Goal: Transaction & Acquisition: Purchase product/service

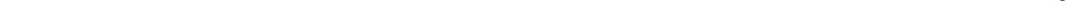
select select "6172"
select select "service"
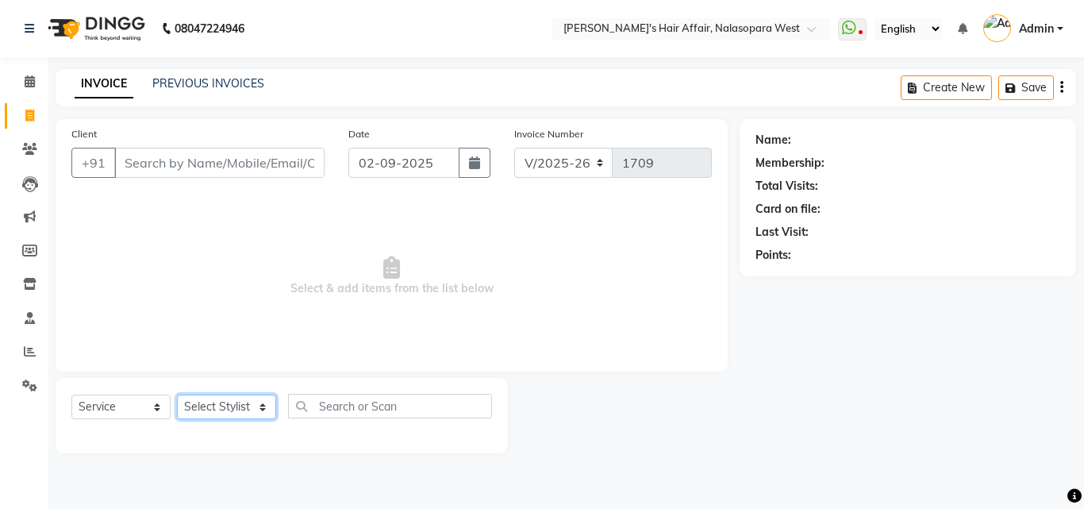
click at [246, 6] on select "Select Stylist [PERSON_NAME] [PERSON_NAME] Hair Affair Laksh [PERSON_NAME] [PER…" at bounding box center [226, 407] width 99 height 25
select select "81199"
click at [177, 6] on select "Select Stylist [PERSON_NAME] [PERSON_NAME] Hair Affair Laksh [PERSON_NAME] [PER…" at bounding box center [226, 407] width 99 height 25
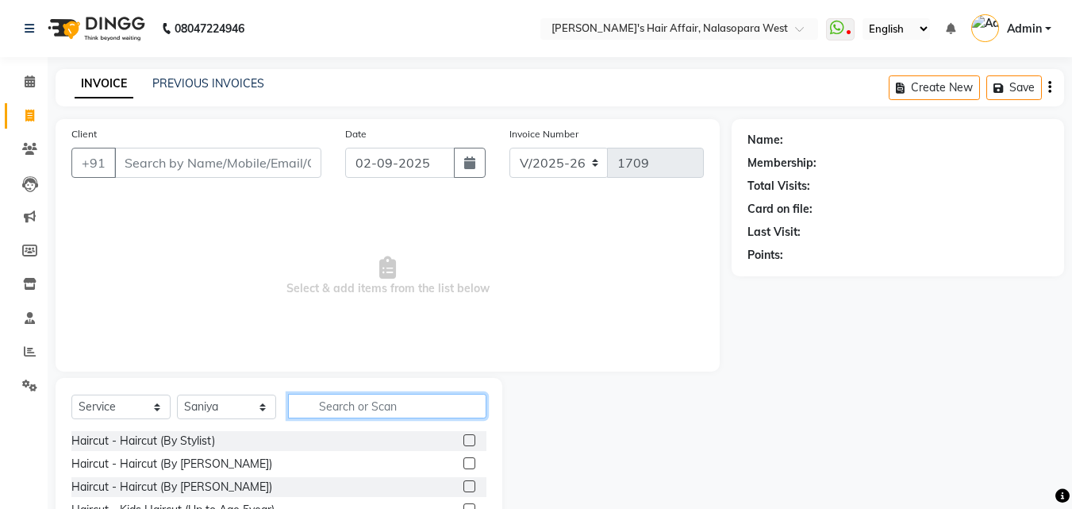
click at [418, 6] on input "text" at bounding box center [387, 406] width 198 height 25
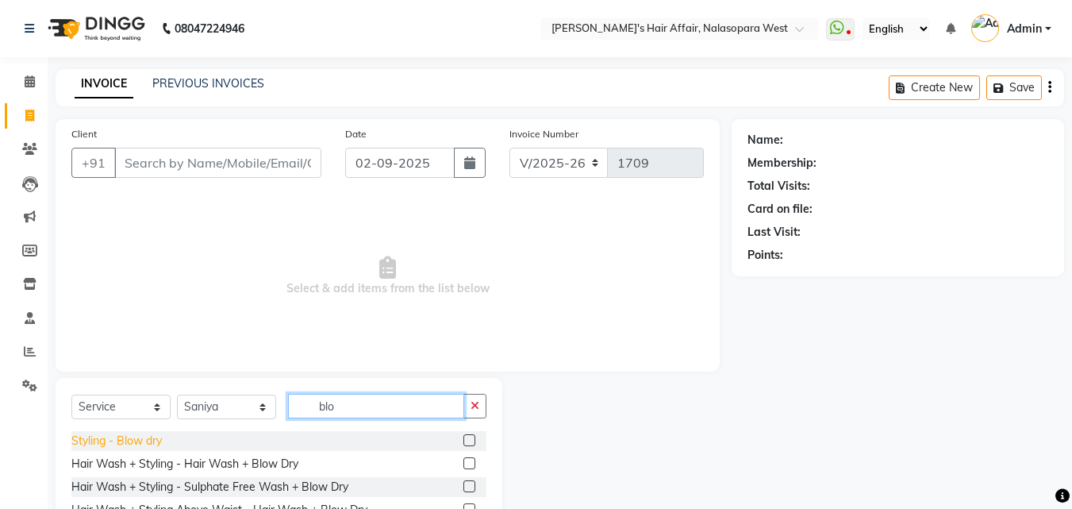
type input "blo"
click at [121, 6] on div "Styling - Blow dry" at bounding box center [116, 441] width 90 height 17
checkbox input "false"
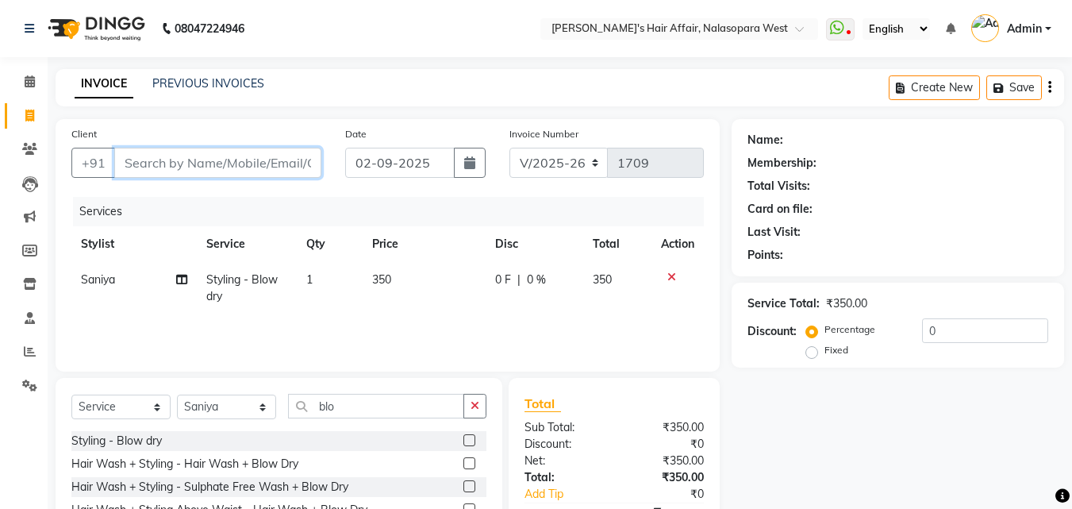
click at [279, 6] on input "Client" at bounding box center [217, 163] width 207 height 30
click at [153, 6] on input "Client" at bounding box center [217, 163] width 207 height 30
click at [152, 6] on input "Client" at bounding box center [217, 163] width 207 height 30
type input "9021141785"
click at [279, 6] on span "Add Client" at bounding box center [280, 163] width 63 height 16
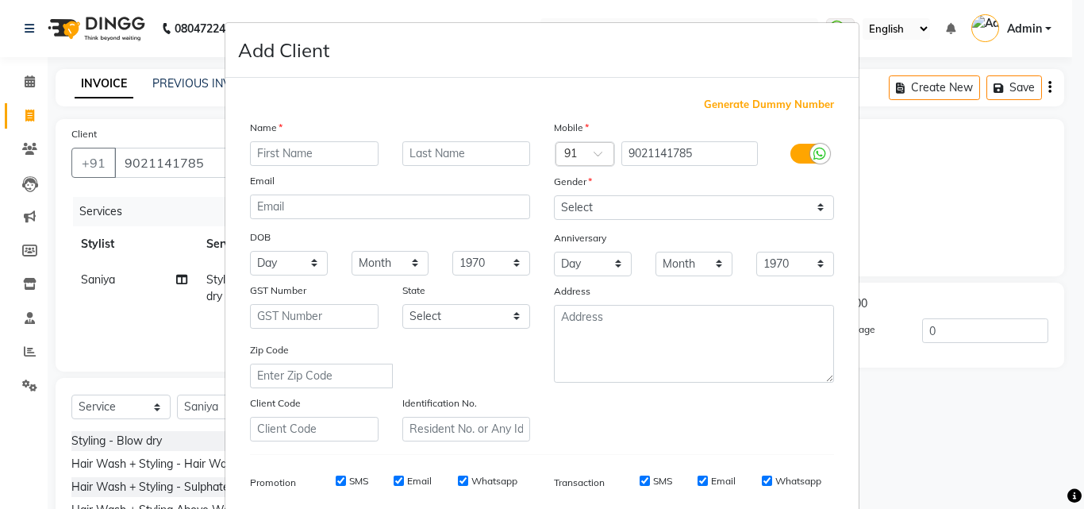
click at [262, 6] on input "text" at bounding box center [314, 153] width 129 height 25
type input "Priya"
click at [458, 6] on div "Name" at bounding box center [390, 130] width 304 height 22
click at [475, 6] on div "Name Priya Email DOB Day 01 02 03 04 05 06 07 08 09 10 11 12 13 14 15 16 17 18 …" at bounding box center [390, 280] width 304 height 322
drag, startPoint x: 475, startPoint y: 147, endPoint x: 470, endPoint y: 165, distance: 19.1
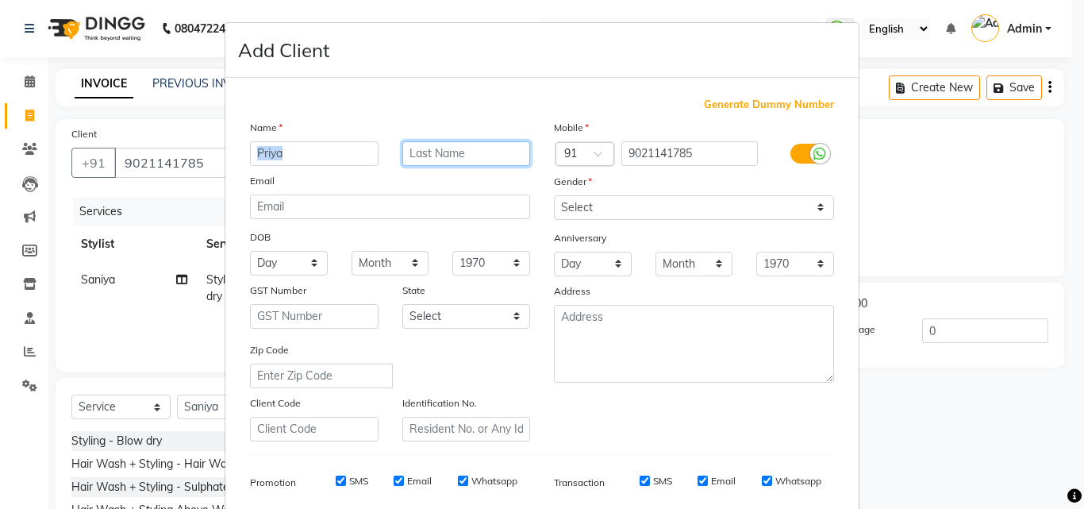
click at [475, 6] on input "text" at bounding box center [466, 153] width 129 height 25
type input "Pal"
click at [645, 6] on div "Gender" at bounding box center [694, 184] width 304 height 22
click at [647, 6] on div "Mobile Country Code × 91 9021141785 Gender Select [DEMOGRAPHIC_DATA] [DEMOGRAPH…" at bounding box center [694, 280] width 304 height 322
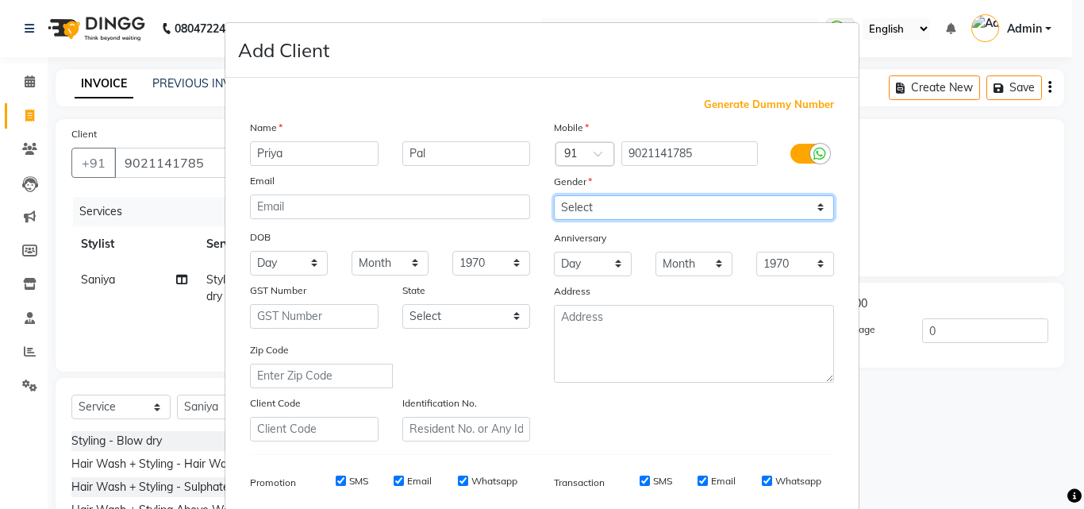
click at [648, 6] on select "Select [DEMOGRAPHIC_DATA] [DEMOGRAPHIC_DATA] Other Prefer Not To Say" at bounding box center [694, 207] width 280 height 25
select select "[DEMOGRAPHIC_DATA]"
click at [554, 6] on select "Select [DEMOGRAPHIC_DATA] [DEMOGRAPHIC_DATA] Other Prefer Not To Say" at bounding box center [694, 207] width 280 height 25
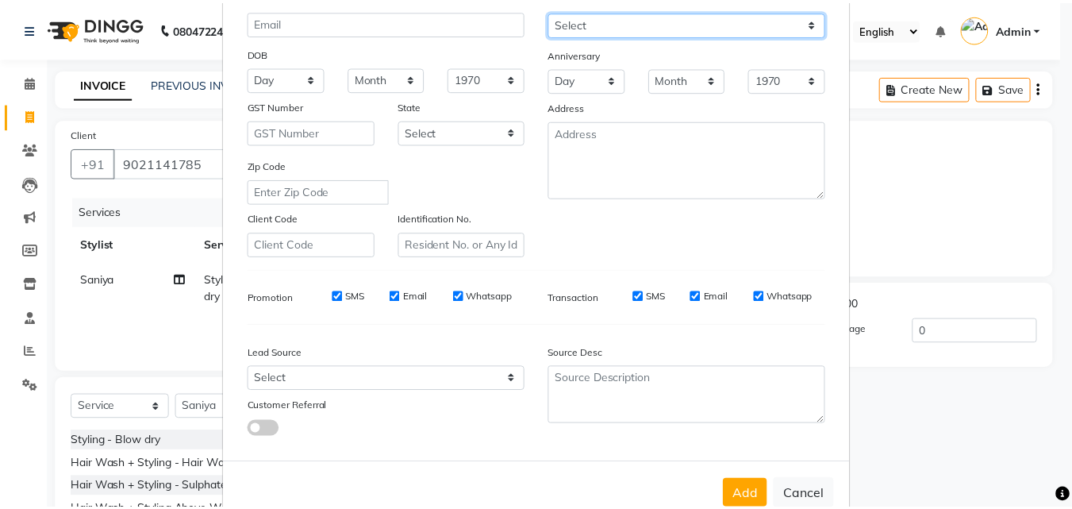
scroll to position [224, 0]
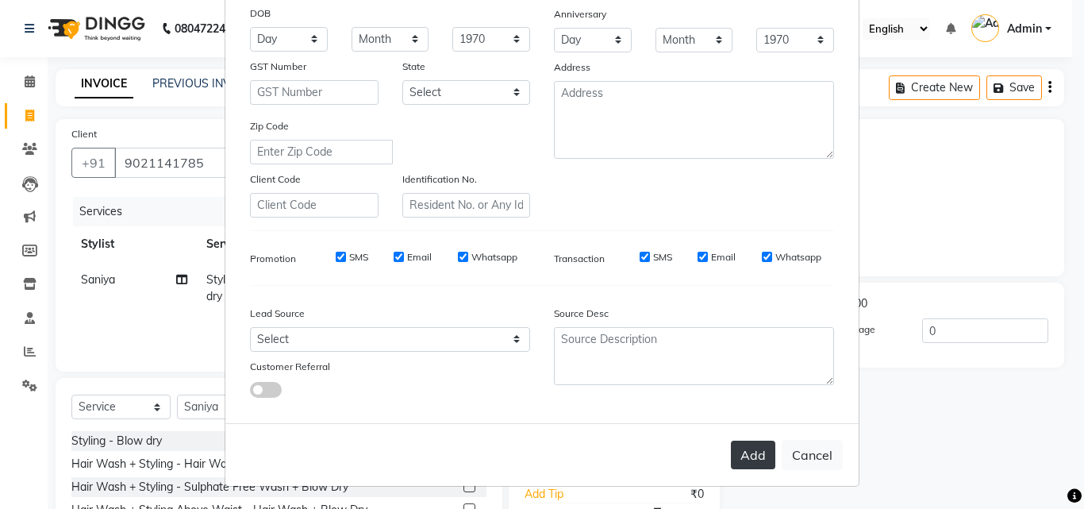
click at [736, 6] on button "Add" at bounding box center [753, 455] width 44 height 29
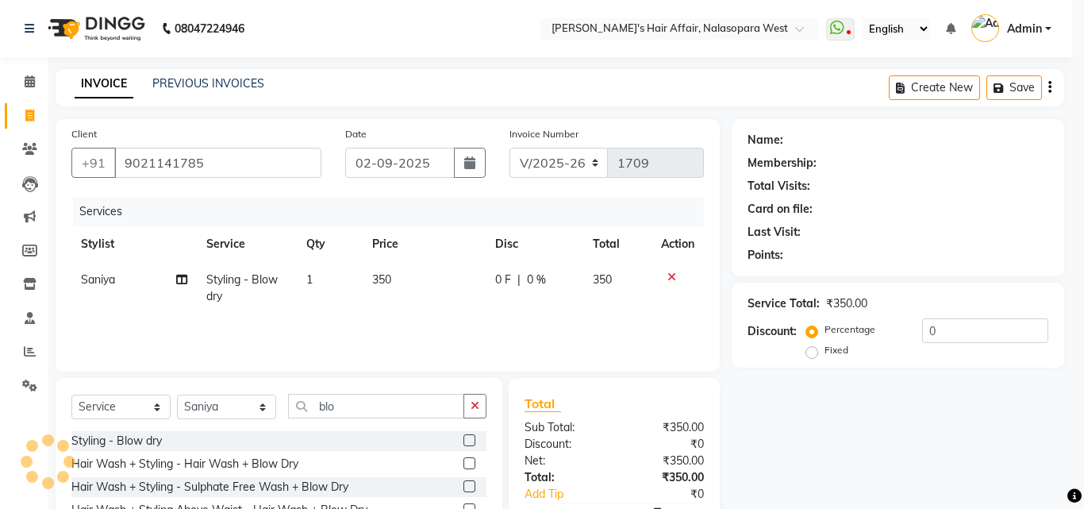
select select
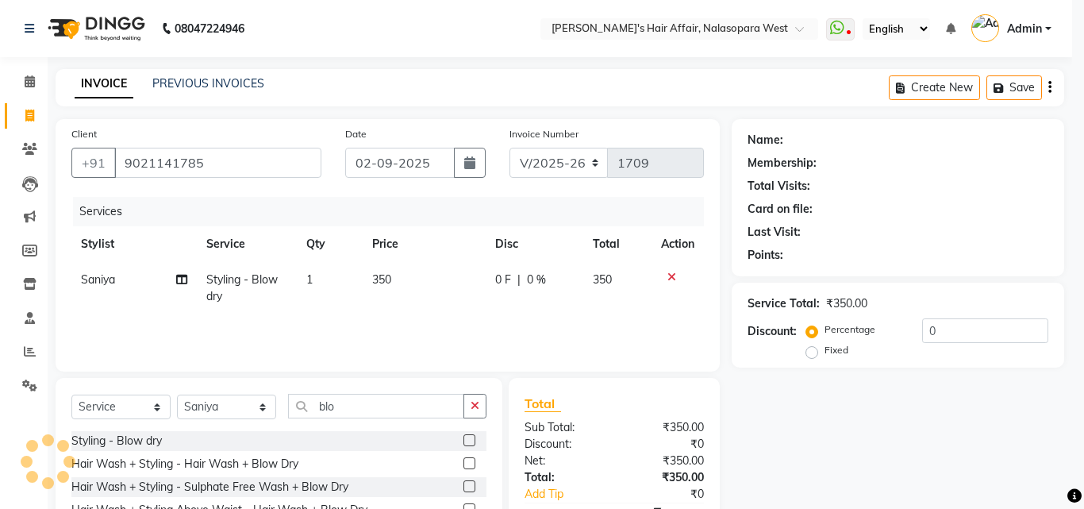
select select
checkbox input "false"
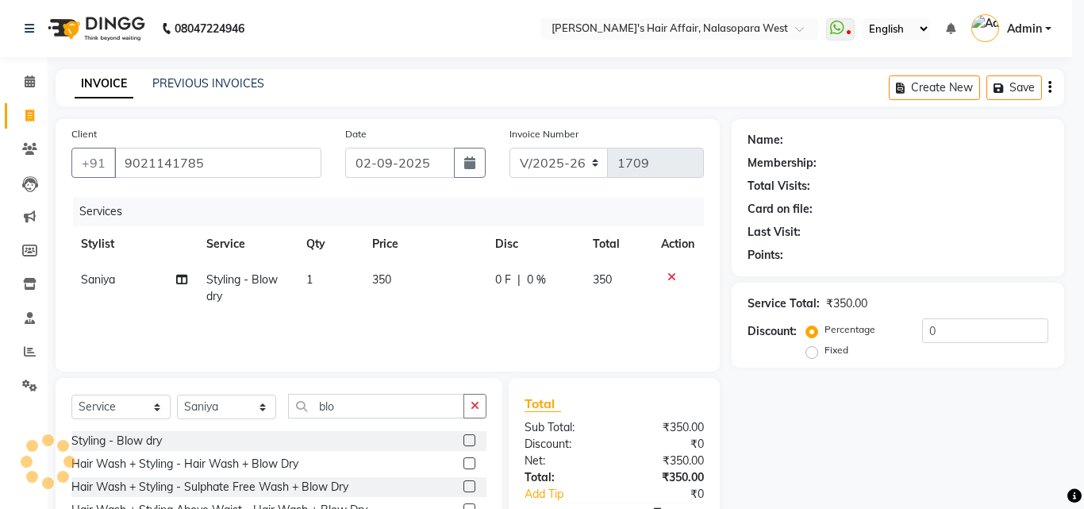
checkbox input "false"
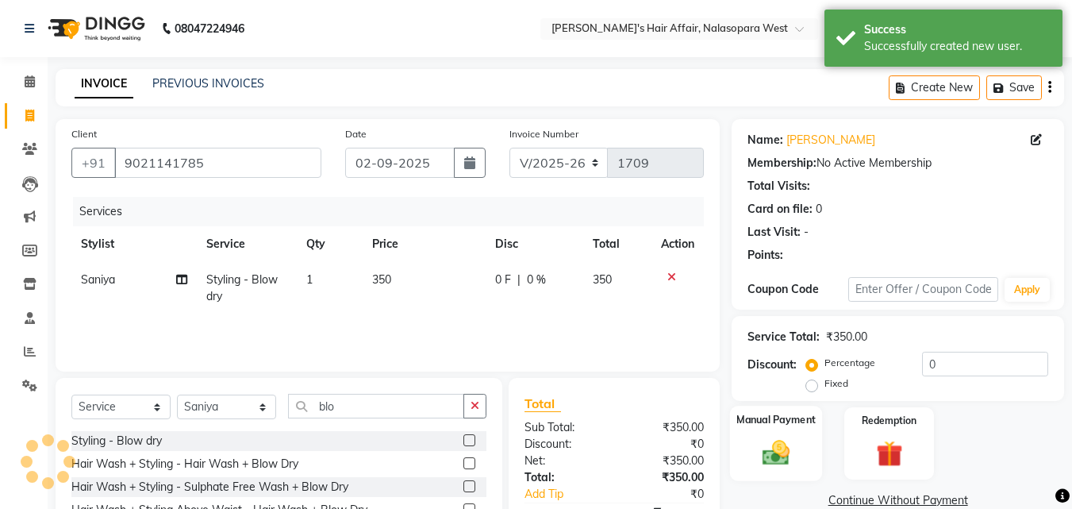
click at [777, 6] on div "Manual Payment" at bounding box center [776, 443] width 93 height 75
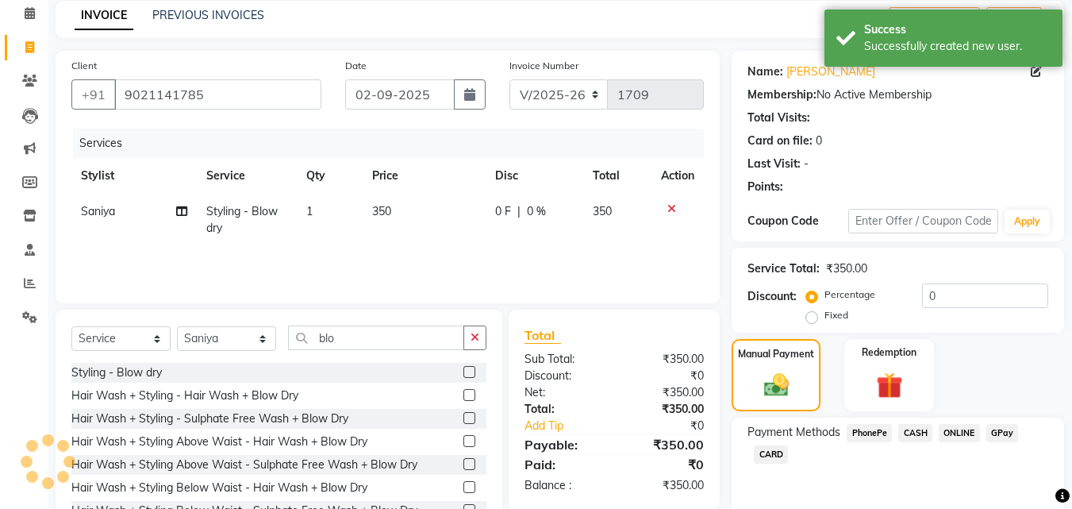
scroll to position [129, 0]
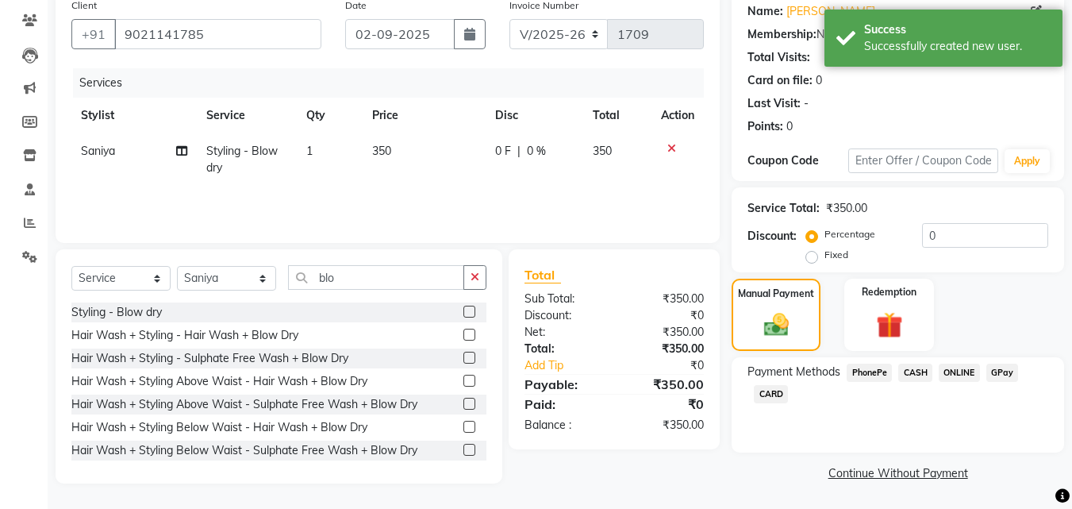
click at [919, 6] on span "CASH" at bounding box center [916, 373] width 34 height 18
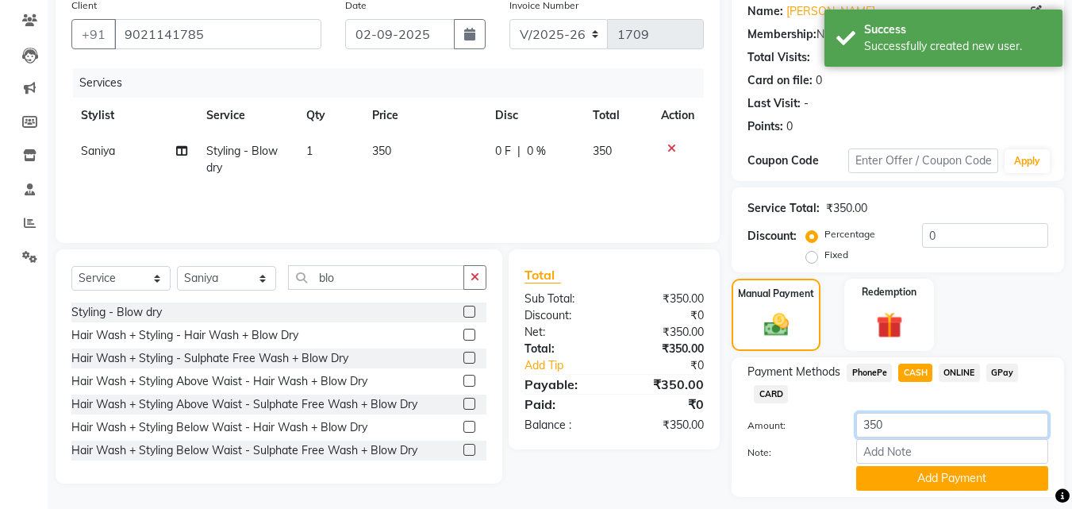
drag, startPoint x: 900, startPoint y: 423, endPoint x: 761, endPoint y: 421, distance: 138.9
click at [761, 6] on div "Amount: 350" at bounding box center [898, 426] width 325 height 27
type input "500"
click at [912, 6] on button "Add Payment" at bounding box center [952, 478] width 192 height 25
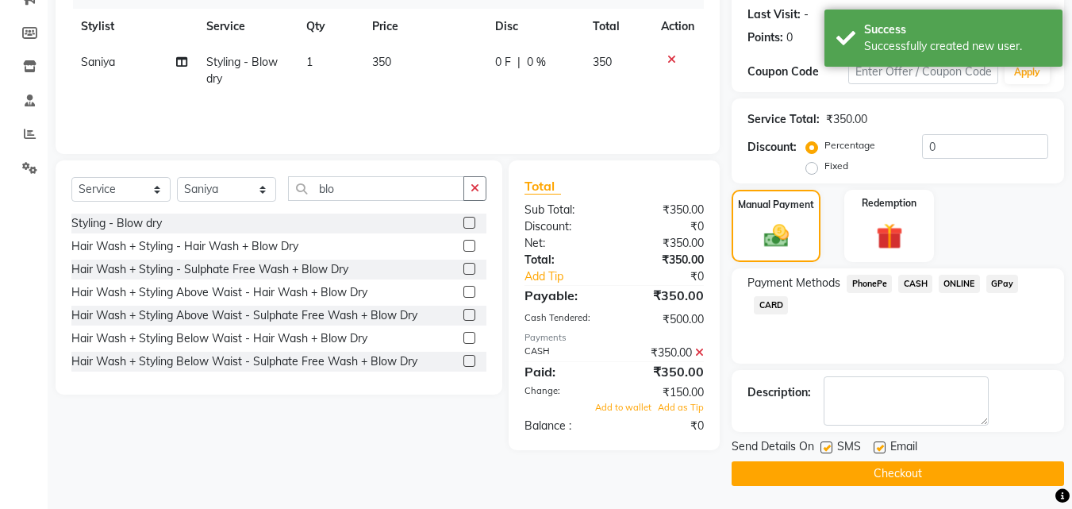
scroll to position [218, 0]
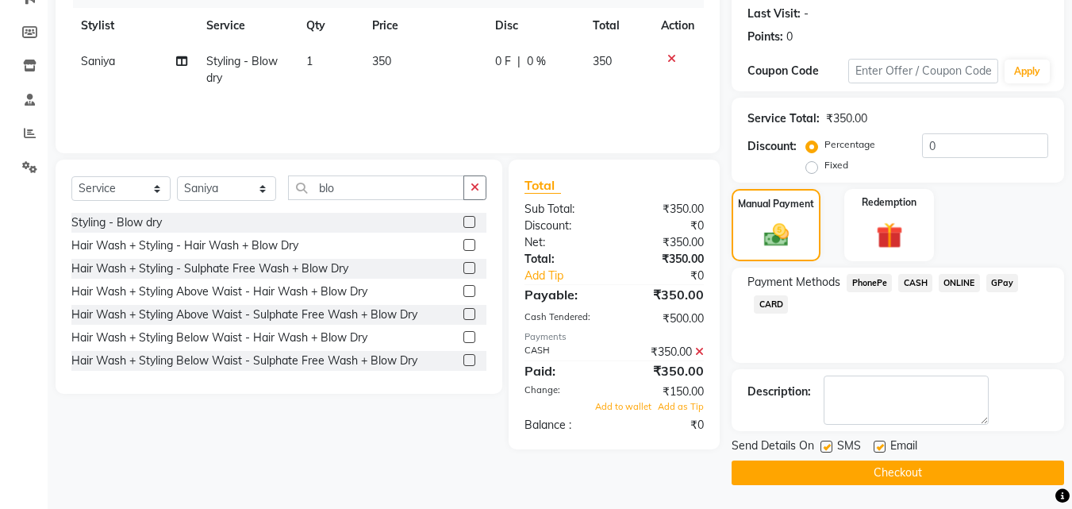
click at [698, 6] on icon at bounding box center [699, 351] width 9 height 11
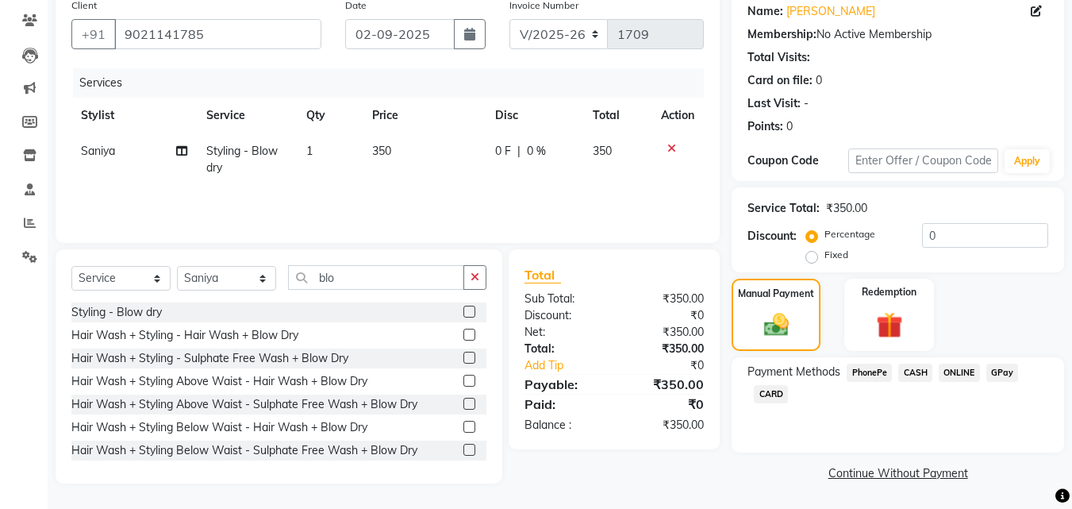
click at [913, 6] on span "CASH" at bounding box center [916, 373] width 34 height 18
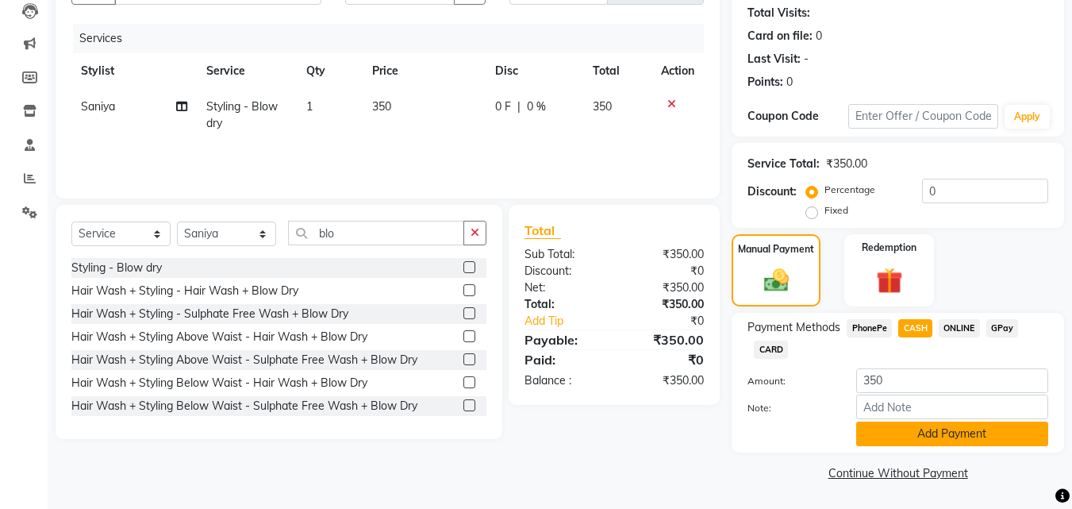
click at [945, 6] on button "Add Payment" at bounding box center [952, 433] width 192 height 25
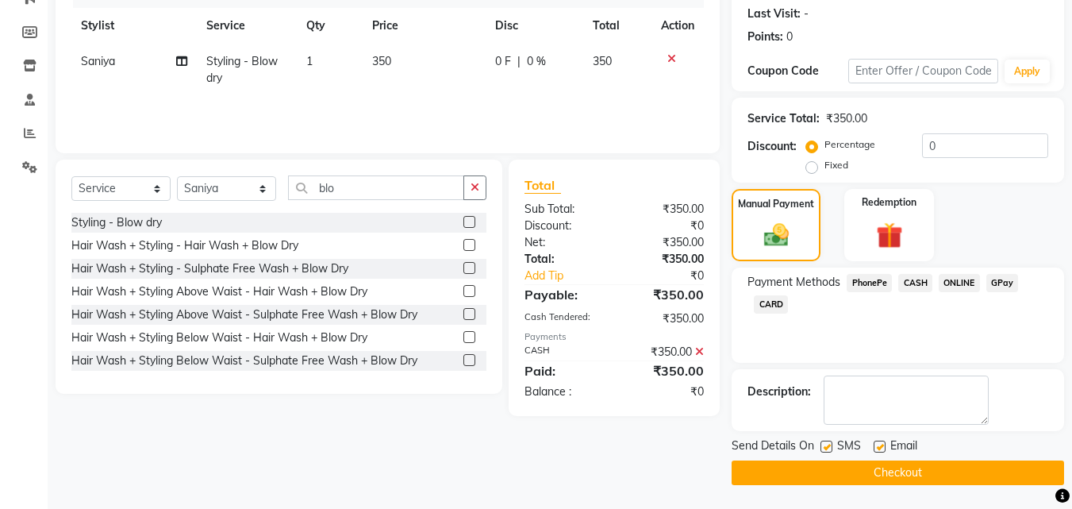
click at [929, 6] on button "Checkout" at bounding box center [898, 472] width 333 height 25
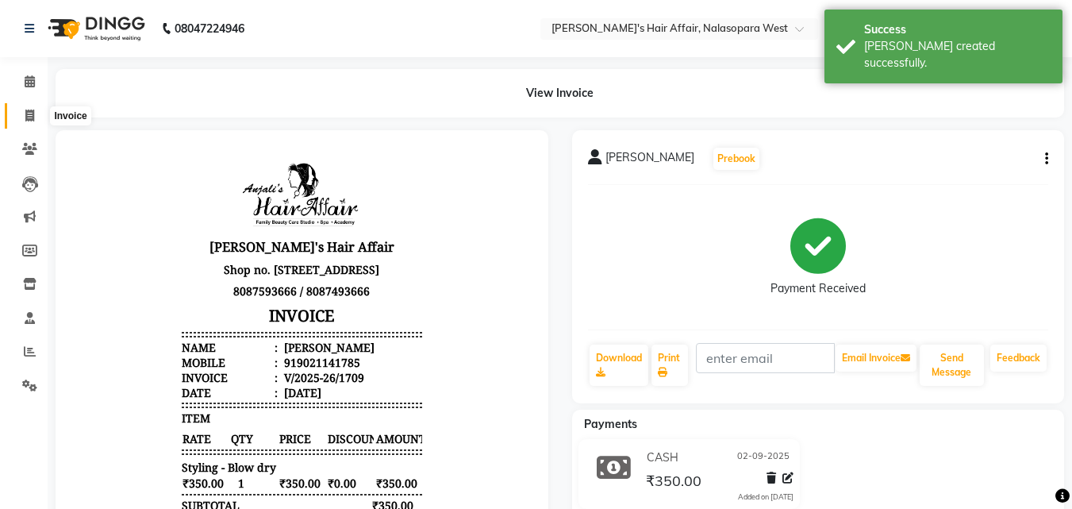
click at [37, 6] on span at bounding box center [30, 116] width 28 height 18
select select "6172"
select select "service"
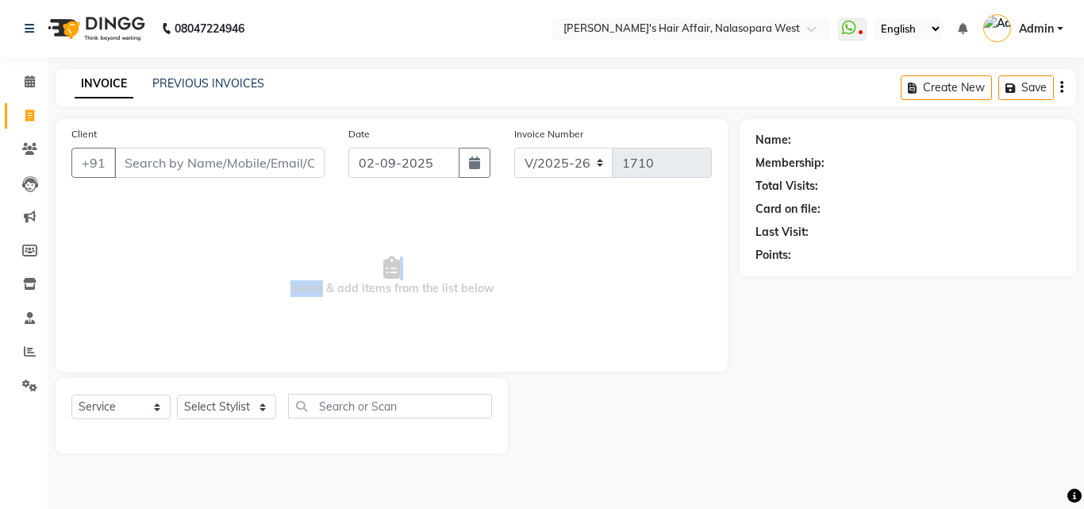
drag, startPoint x: 40, startPoint y: 117, endPoint x: 318, endPoint y: 287, distance: 325.6
click at [318, 6] on span "Select & add items from the list below" at bounding box center [391, 276] width 641 height 159
click at [291, 6] on span "Select & add items from the list below" at bounding box center [391, 276] width 641 height 159
drag, startPoint x: 304, startPoint y: 286, endPoint x: 575, endPoint y: 342, distance: 276.5
click at [575, 6] on span "Select & add items from the list below" at bounding box center [391, 276] width 641 height 159
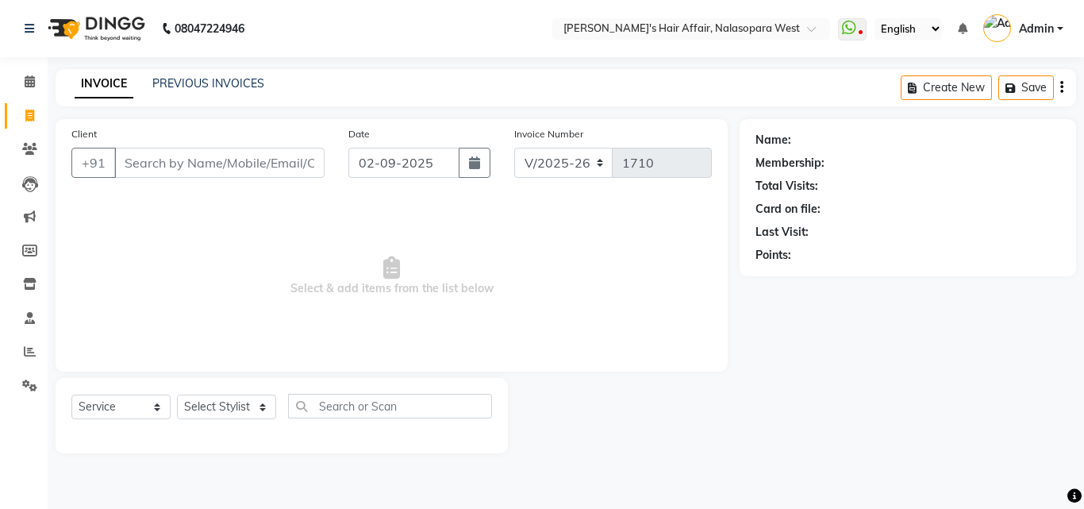
click at [546, 6] on span "Select & add items from the list below" at bounding box center [391, 276] width 641 height 159
drag, startPoint x: 439, startPoint y: 291, endPoint x: 458, endPoint y: 291, distance: 19.1
click at [458, 6] on span "Select & add items from the list below" at bounding box center [391, 276] width 641 height 159
click at [425, 6] on span "Select & add items from the list below" at bounding box center [391, 276] width 641 height 159
drag, startPoint x: 443, startPoint y: 287, endPoint x: 454, endPoint y: 284, distance: 11.6
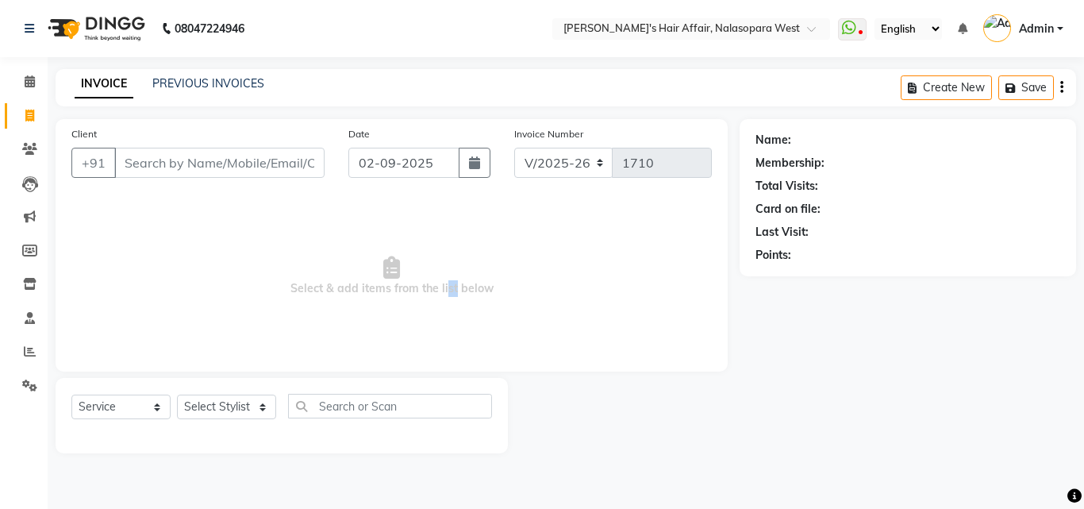
click at [454, 6] on span "Select & add items from the list below" at bounding box center [391, 276] width 641 height 159
click at [416, 6] on span "Select & add items from the list below" at bounding box center [391, 276] width 641 height 159
drag, startPoint x: 440, startPoint y: 285, endPoint x: 457, endPoint y: 290, distance: 18.1
click at [457, 6] on span "Select & add items from the list below" at bounding box center [391, 276] width 641 height 159
drag, startPoint x: 481, startPoint y: 289, endPoint x: 490, endPoint y: 289, distance: 8.7
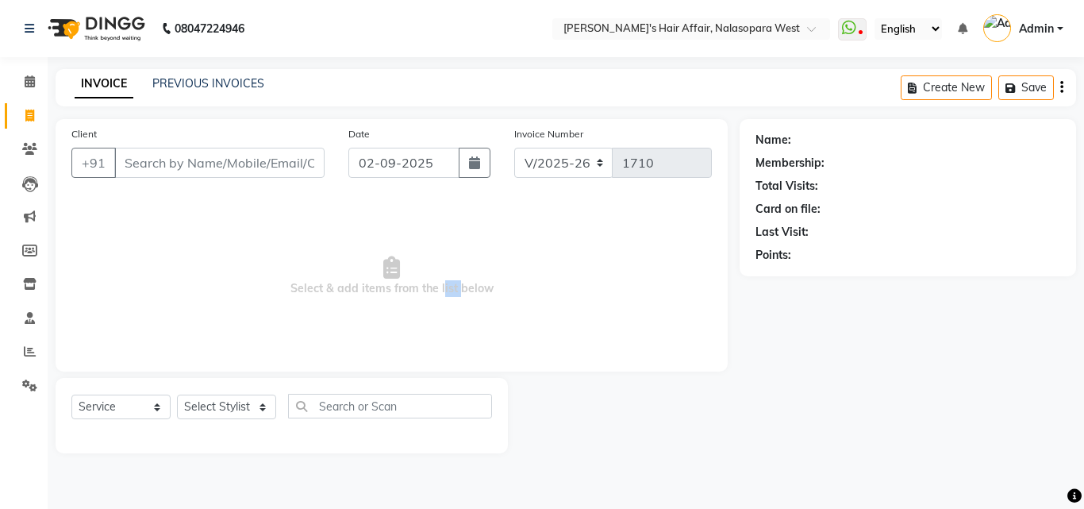
click at [490, 6] on span "Select & add items from the list below" at bounding box center [391, 276] width 641 height 159
drag, startPoint x: 440, startPoint y: 287, endPoint x: 457, endPoint y: 289, distance: 17.5
click at [457, 6] on span "Select & add items from the list below" at bounding box center [391, 276] width 641 height 159
click at [495, 6] on span "Select & add items from the list below" at bounding box center [391, 276] width 641 height 159
click at [493, 6] on span "Select & add items from the list below" at bounding box center [391, 276] width 641 height 159
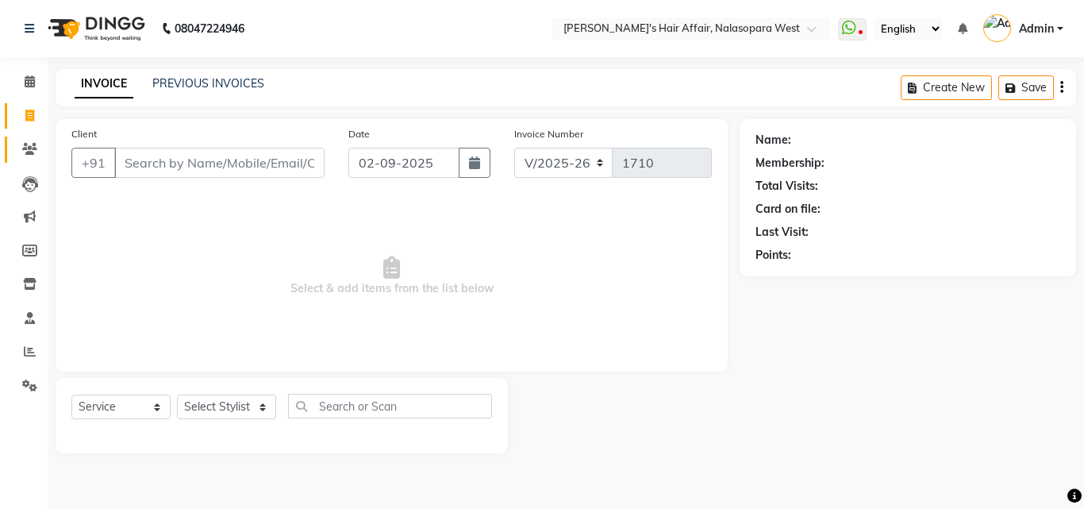
click at [15, 6] on link "Clients" at bounding box center [24, 150] width 38 height 26
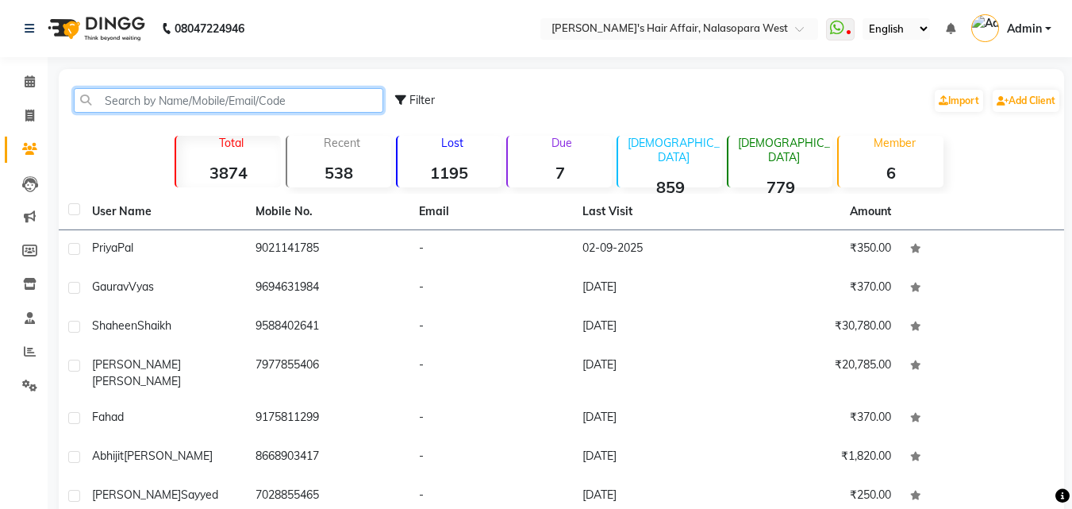
click at [180, 6] on input "text" at bounding box center [229, 100] width 310 height 25
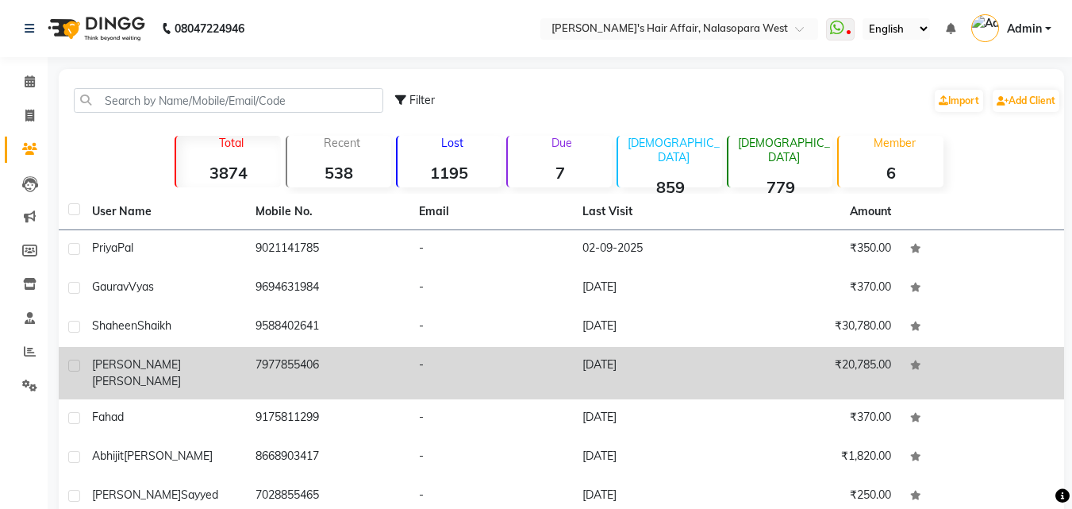
click at [166, 6] on td "[PERSON_NAME]" at bounding box center [165, 373] width 164 height 52
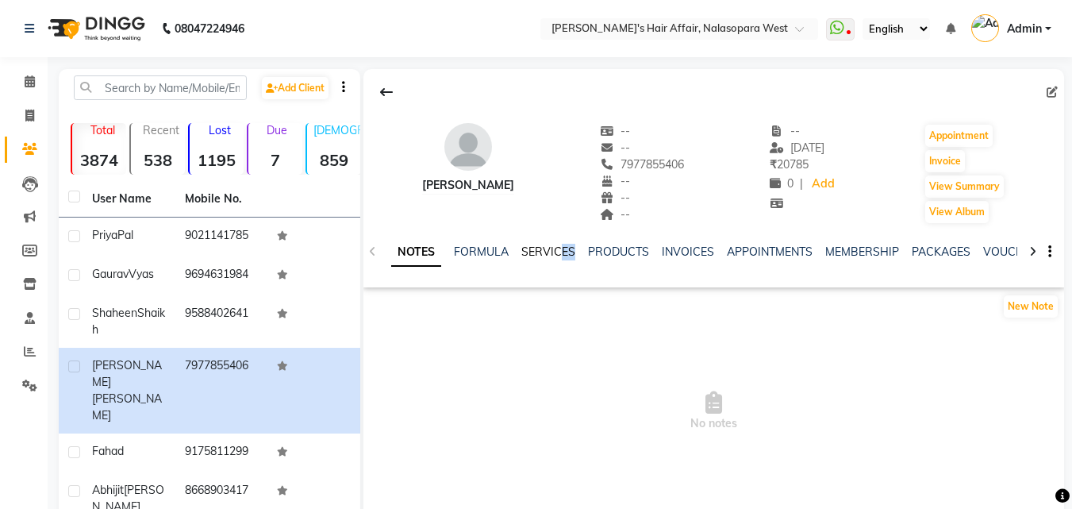
drag, startPoint x: 575, startPoint y: 249, endPoint x: 527, endPoint y: 254, distance: 48.7
click at [536, 6] on ul "NOTES FORMULA SERVICES PRODUCTS INVOICES APPOINTMENTS MEMBERSHIP PACKAGES VOUCH…" at bounding box center [895, 252] width 1008 height 17
click at [527, 6] on link "SERVICES" at bounding box center [549, 251] width 54 height 14
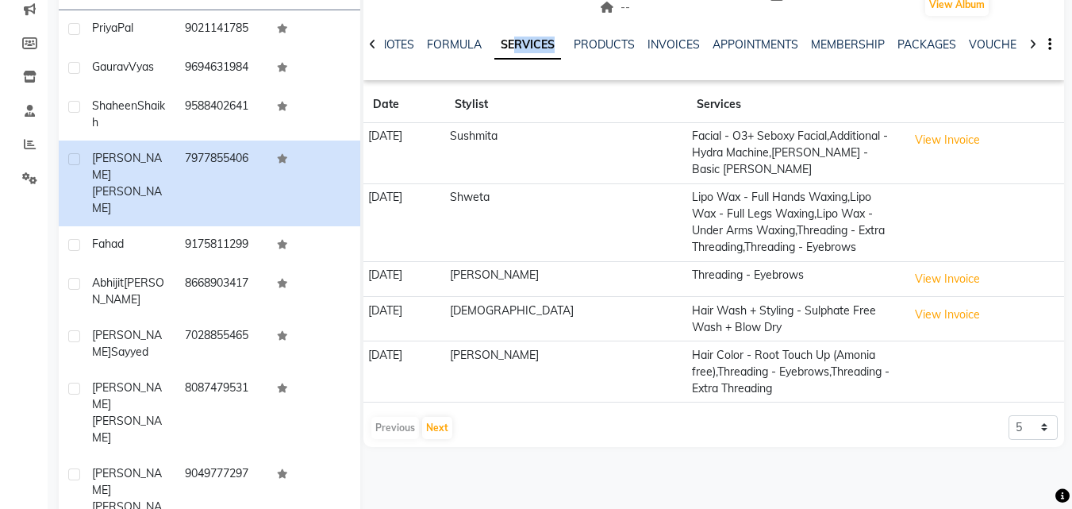
scroll to position [233, 0]
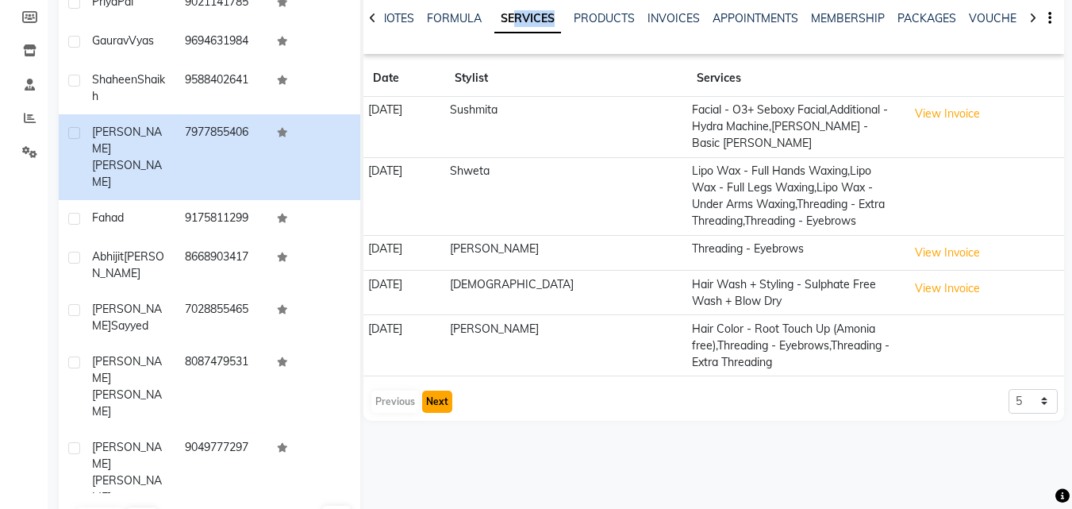
click at [433, 6] on button "Next" at bounding box center [437, 402] width 30 height 22
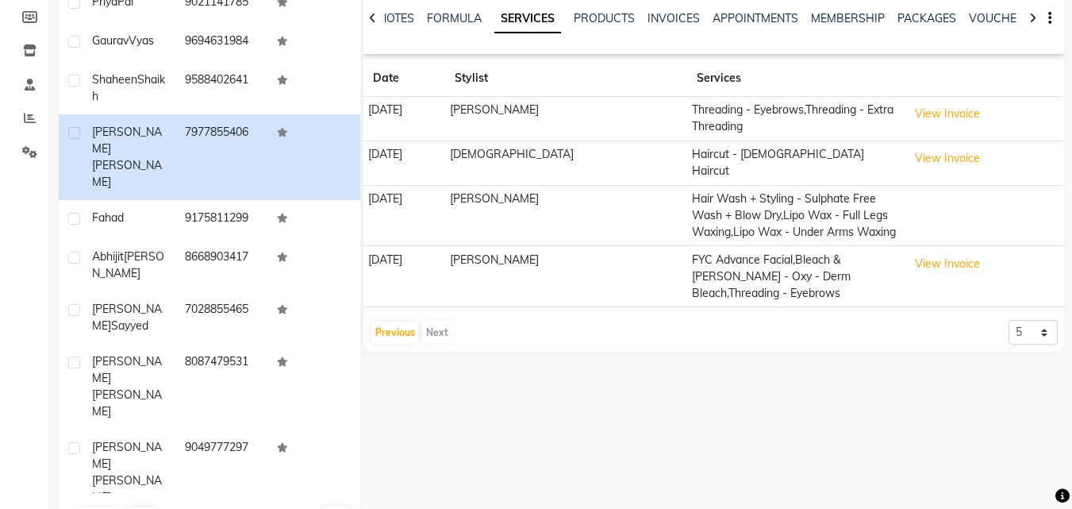
click at [435, 6] on div "Previous Next" at bounding box center [412, 332] width 84 height 25
click at [389, 6] on button "Previous" at bounding box center [395, 332] width 48 height 22
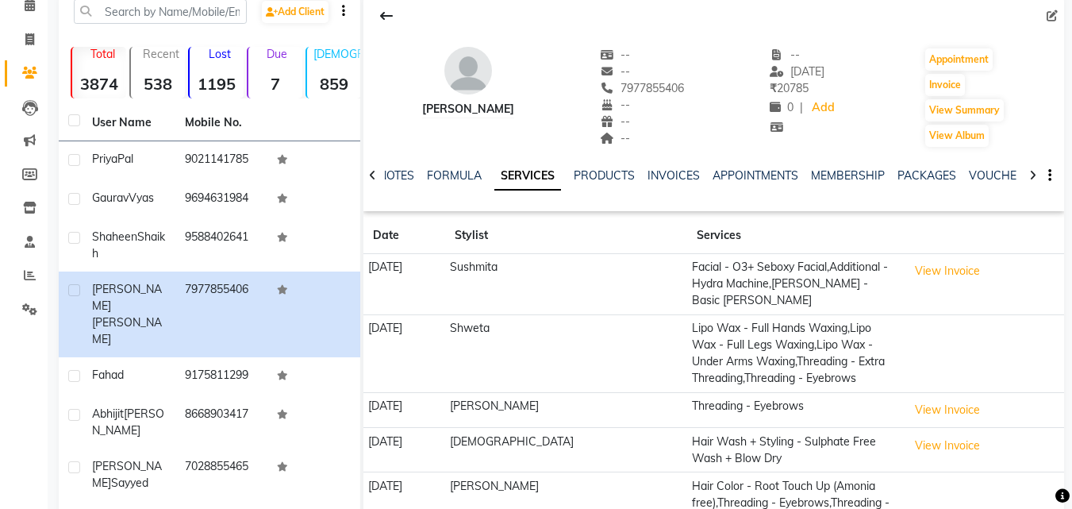
scroll to position [75, 0]
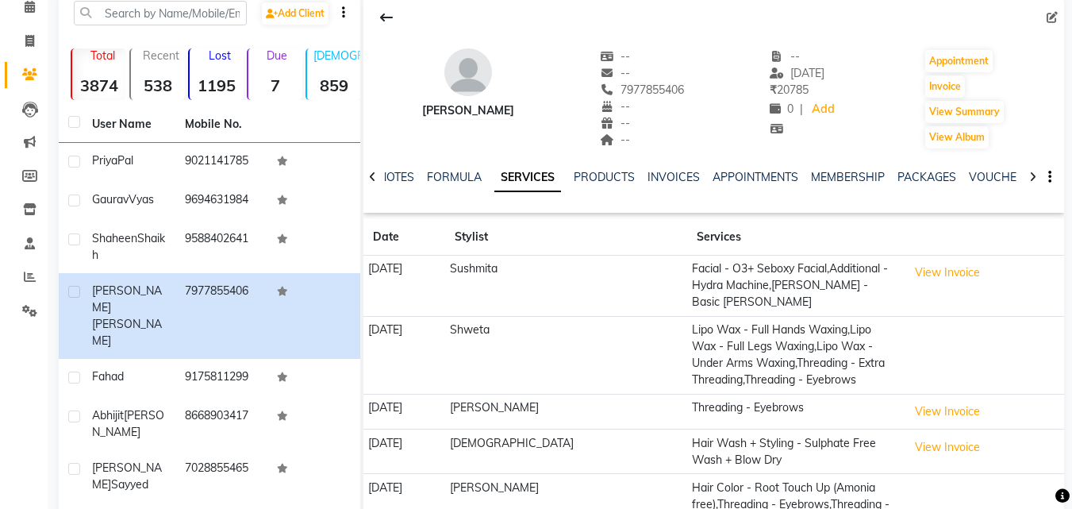
drag, startPoint x: 560, startPoint y: 2, endPoint x: 549, endPoint y: 44, distance: 43.3
click at [549, 6] on div "[PERSON_NAME] -- -- 7977855406 -- -- -- -- [DATE] ₹ 20785 0 | Add Appointment I…" at bounding box center [714, 91] width 701 height 117
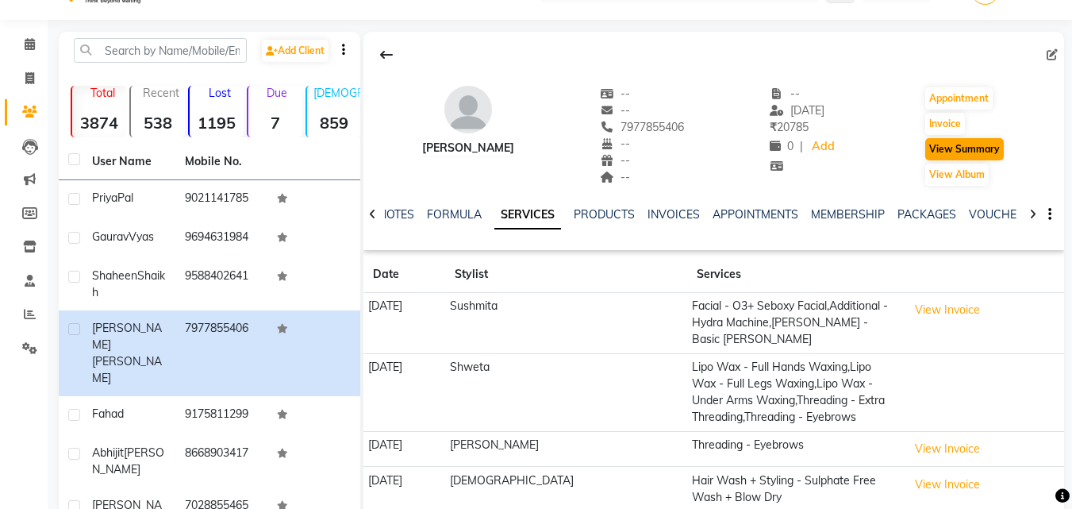
scroll to position [0, 0]
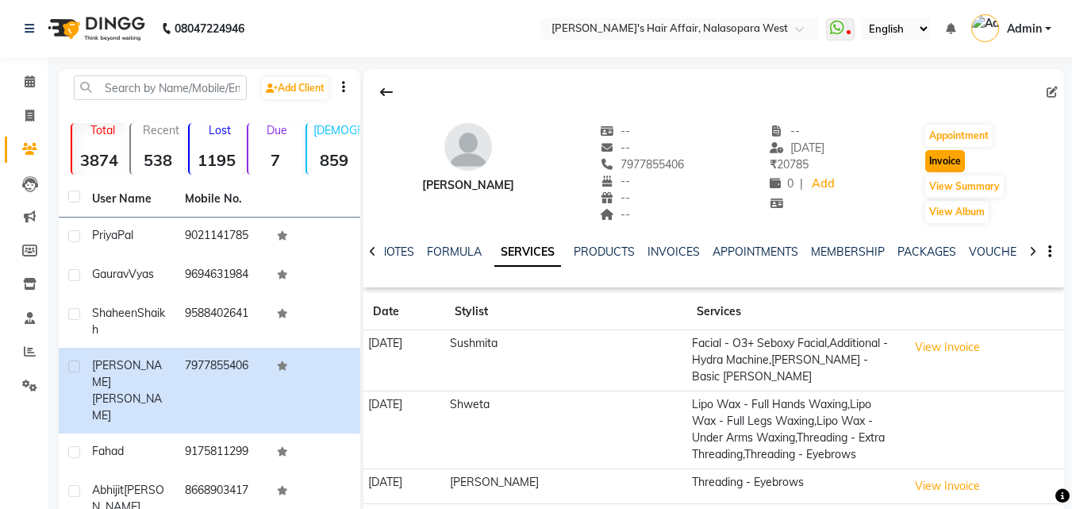
click at [941, 6] on button "Invoice" at bounding box center [946, 161] width 40 height 22
select select "6172"
select select "service"
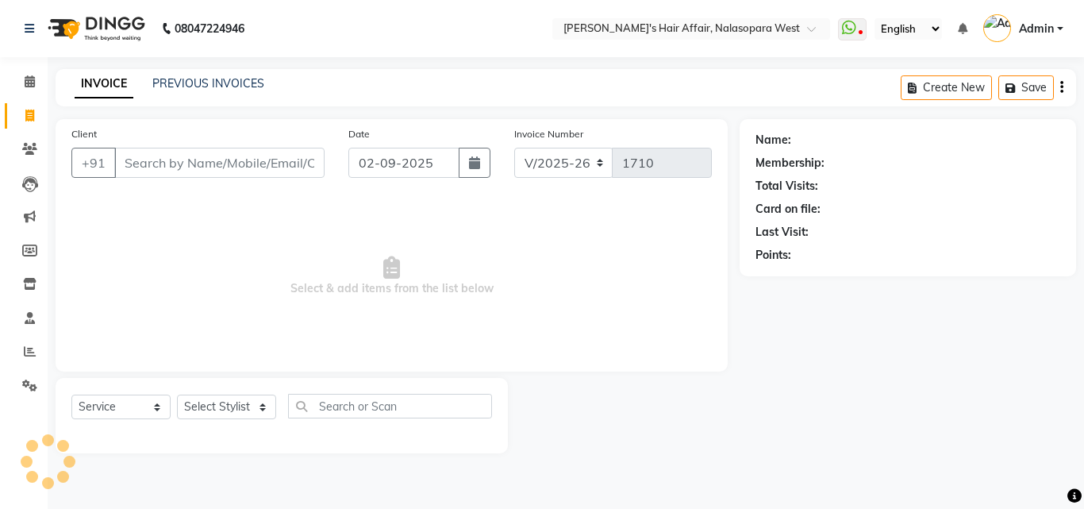
type input "7977855406"
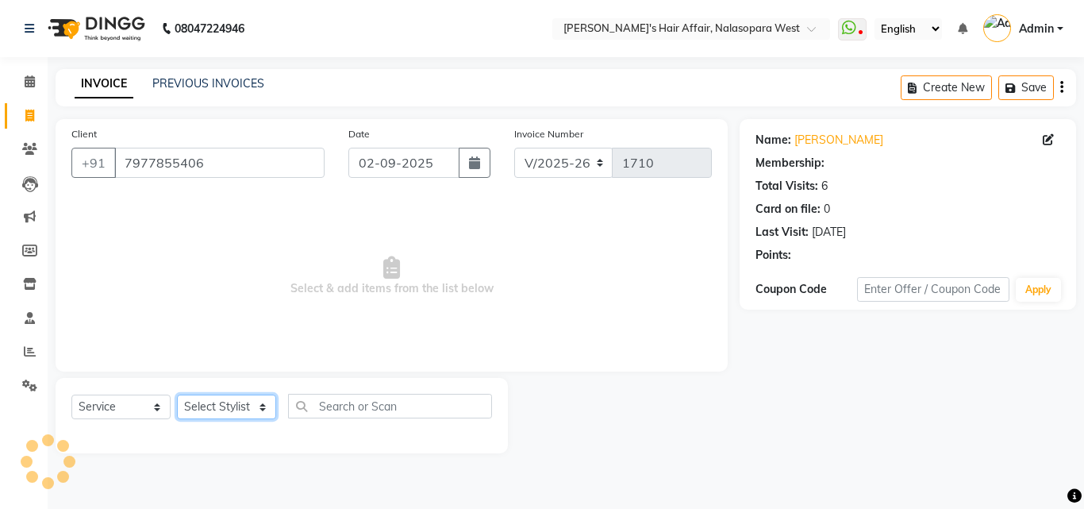
click at [229, 6] on select "Select Stylist [PERSON_NAME] [PERSON_NAME] Hair Affair Laksh [PERSON_NAME] [PER…" at bounding box center [226, 407] width 99 height 25
click at [177, 6] on select "Select Stylist [PERSON_NAME] [PERSON_NAME] Hair Affair Laksh [PERSON_NAME] [PER…" at bounding box center [226, 407] width 99 height 25
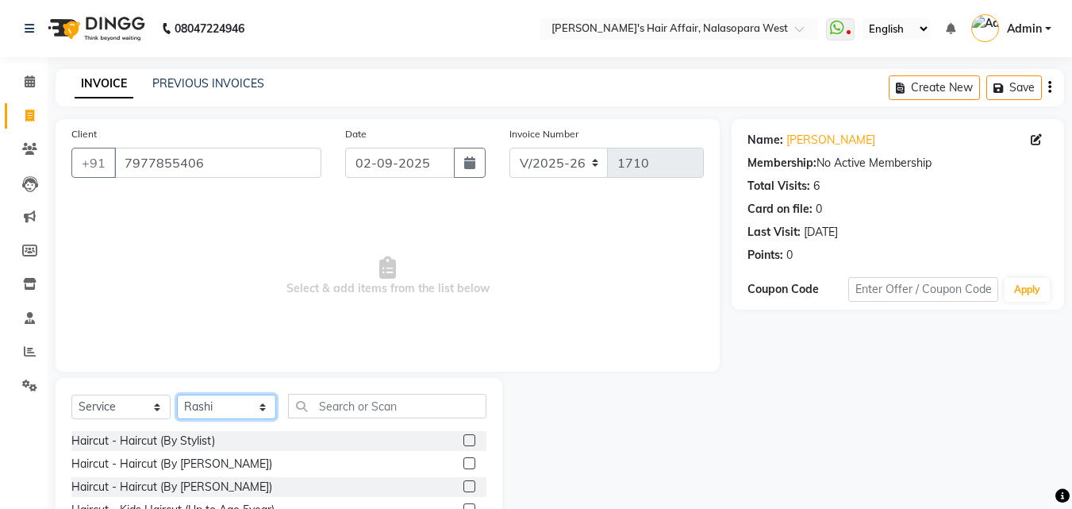
click at [193, 6] on select "Select Stylist [PERSON_NAME] [PERSON_NAME] Hair Affair Laksh [PERSON_NAME] [PER…" at bounding box center [226, 407] width 99 height 25
select select "86313"
click at [177, 6] on select "Select Stylist [PERSON_NAME] [PERSON_NAME] Hair Affair Laksh [PERSON_NAME] [PER…" at bounding box center [226, 407] width 99 height 25
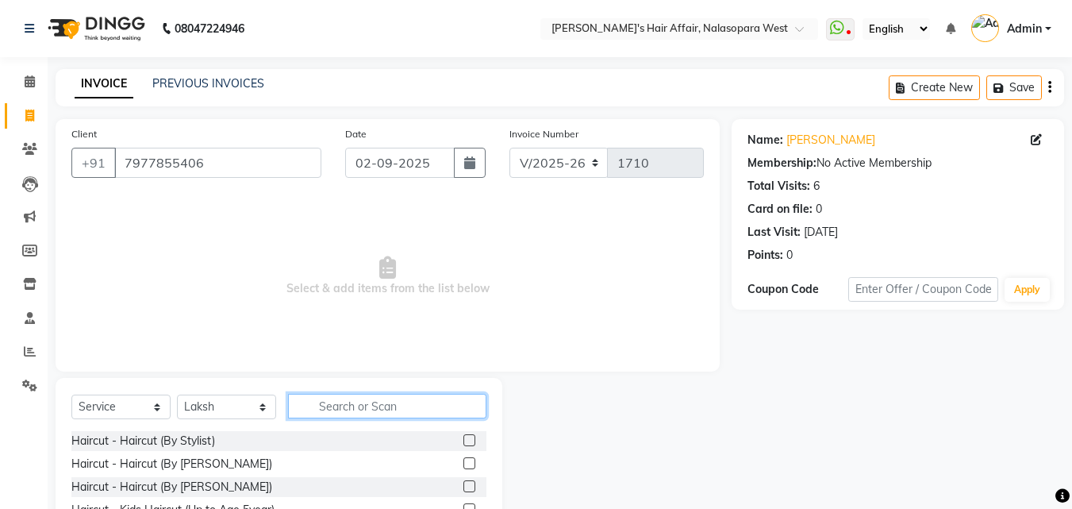
click at [389, 6] on input "text" at bounding box center [387, 406] width 198 height 25
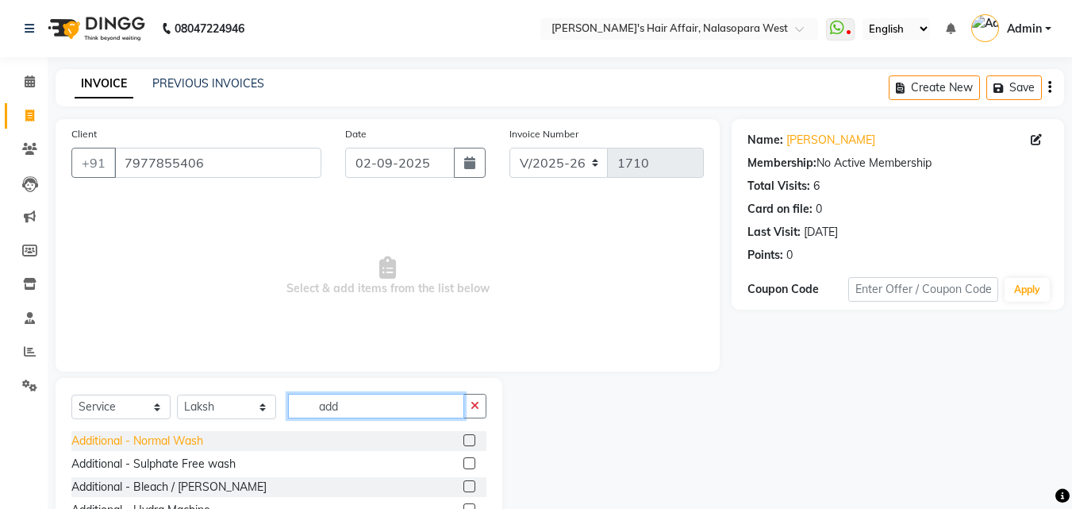
type input "add"
click at [164, 6] on div "Additional - Normal Wash" at bounding box center [137, 441] width 132 height 17
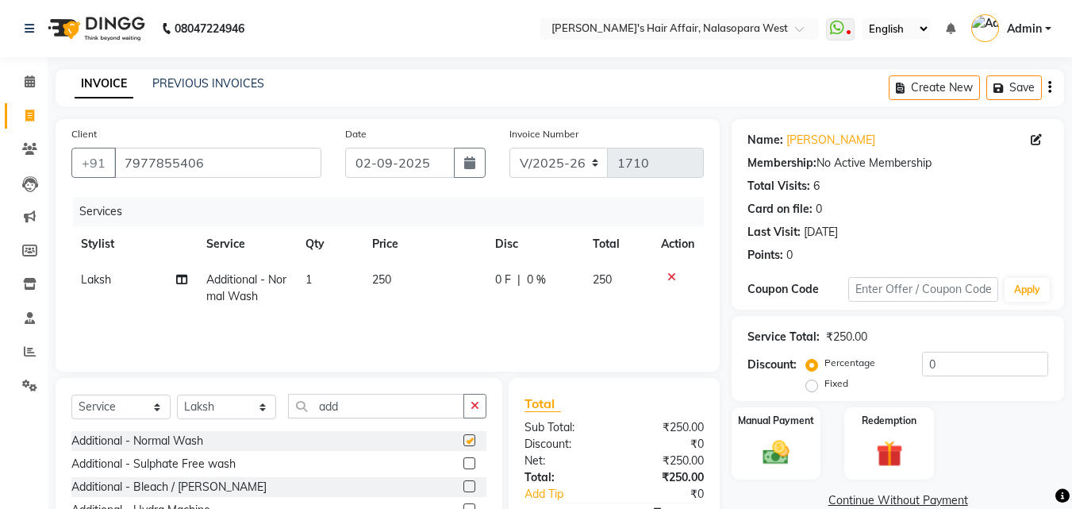
checkbox input "false"
drag, startPoint x: 286, startPoint y: 407, endPoint x: 49, endPoint y: 391, distance: 237.1
click at [49, 6] on div "Select Service Product Membership Package Voucher Prepaid Gift Card Select Styl…" at bounding box center [273, 495] width 459 height 234
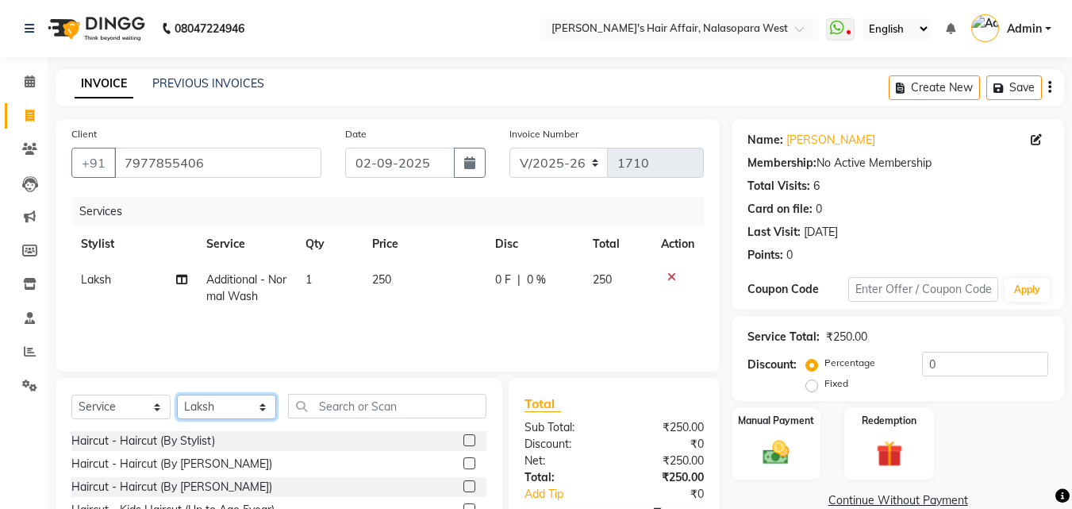
click at [199, 6] on select "Select Stylist [PERSON_NAME] [PERSON_NAME] Hair Affair Laksh [PERSON_NAME] [PER…" at bounding box center [226, 407] width 99 height 25
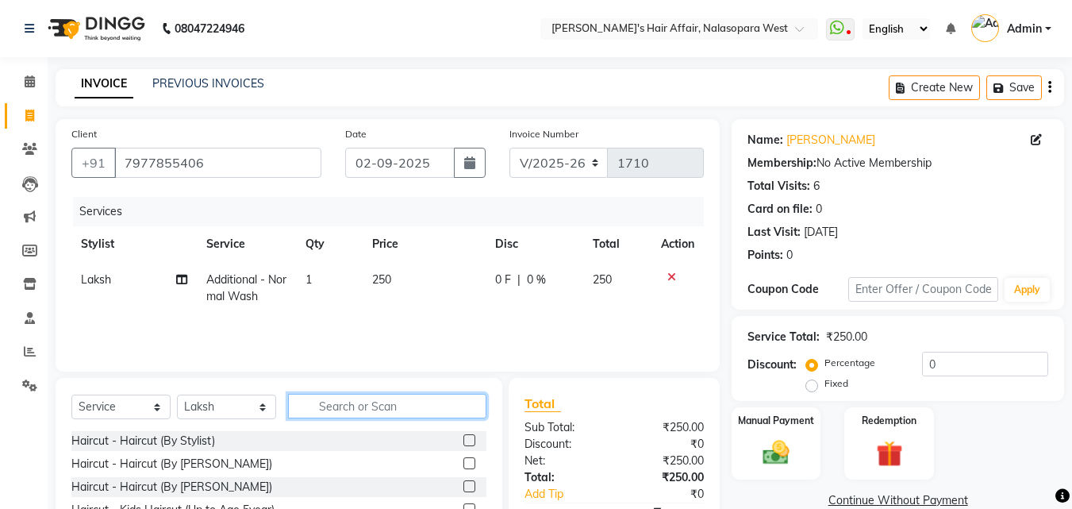
click at [412, 6] on input "text" at bounding box center [387, 406] width 198 height 25
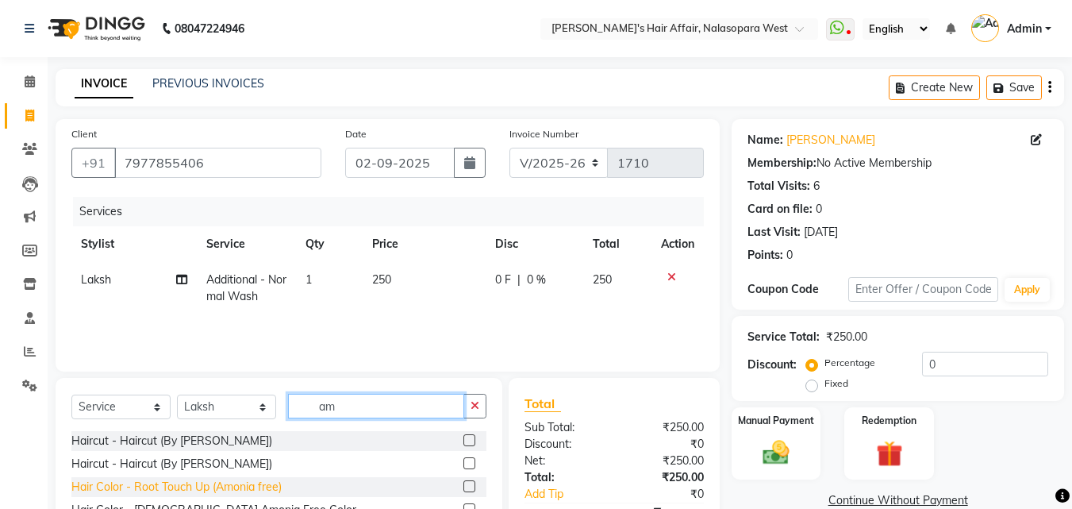
type input "am"
click at [251, 6] on div "Hair Color - Root Touch Up (Amonia free)" at bounding box center [176, 487] width 210 height 17
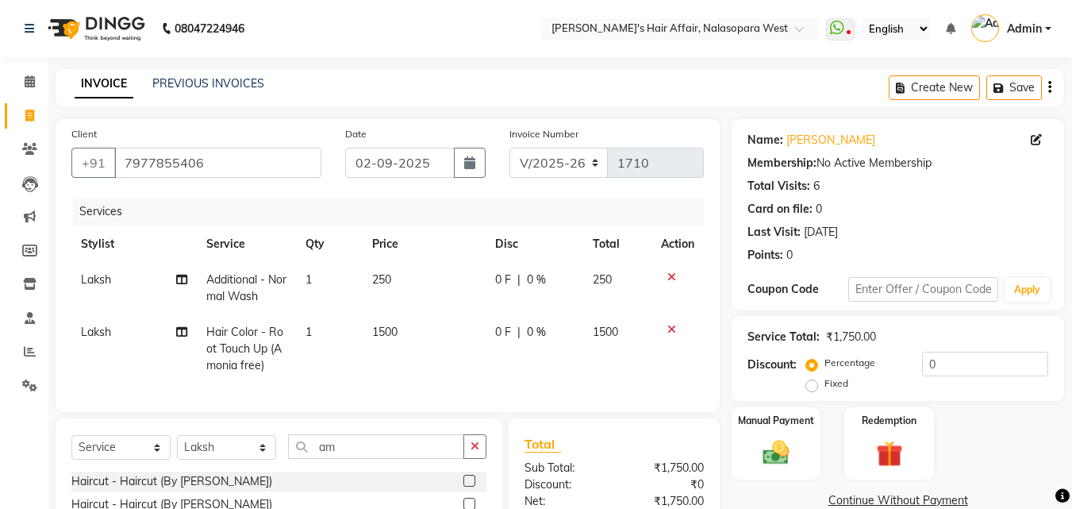
checkbox input "false"
click at [382, 6] on td "1500" at bounding box center [424, 348] width 123 height 69
select select "86313"
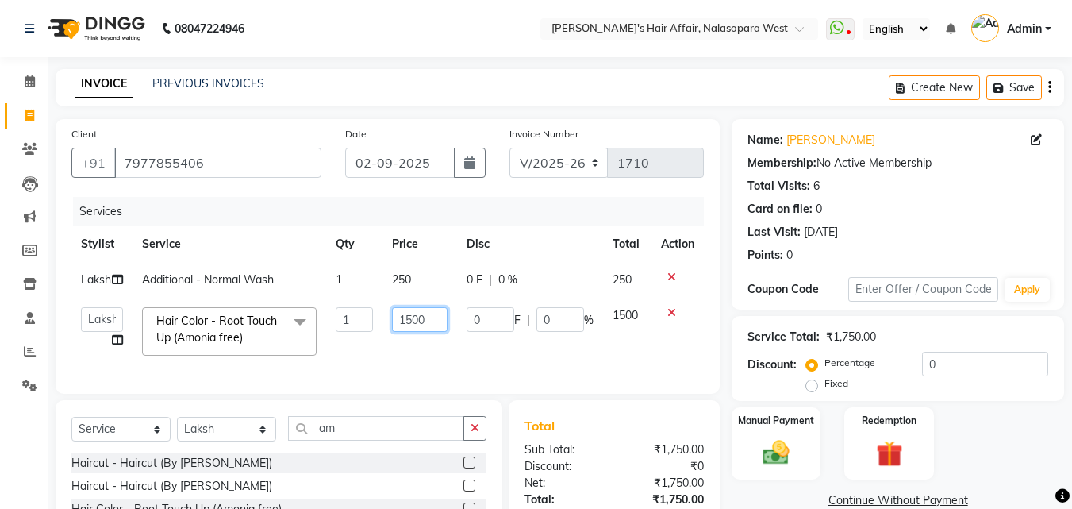
drag, startPoint x: 413, startPoint y: 321, endPoint x: 405, endPoint y: 318, distance: 8.3
click at [405, 6] on input "1500" at bounding box center [419, 319] width 55 height 25
type input "1800"
click at [421, 6] on td "1800" at bounding box center [420, 331] width 74 height 67
select select "86313"
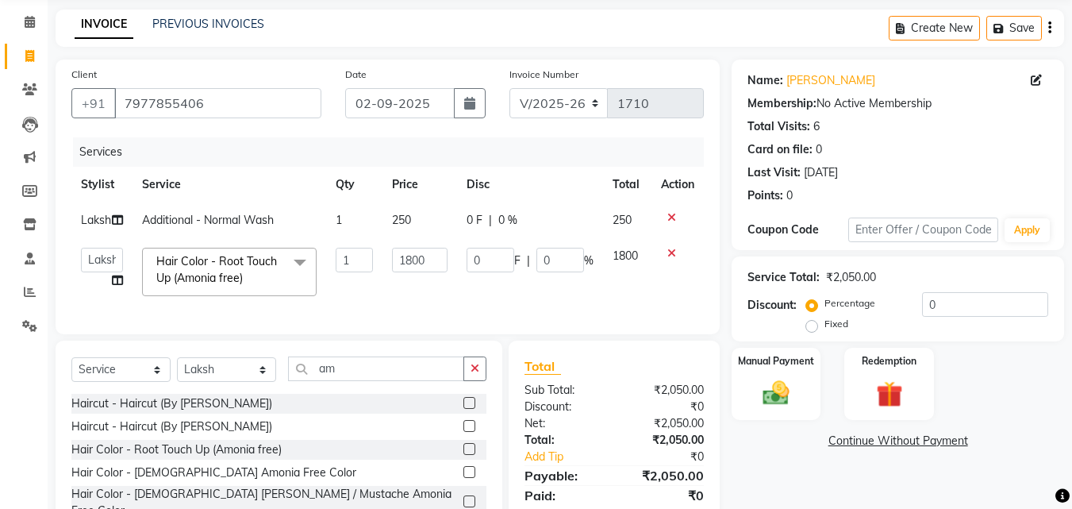
scroll to position [159, 0]
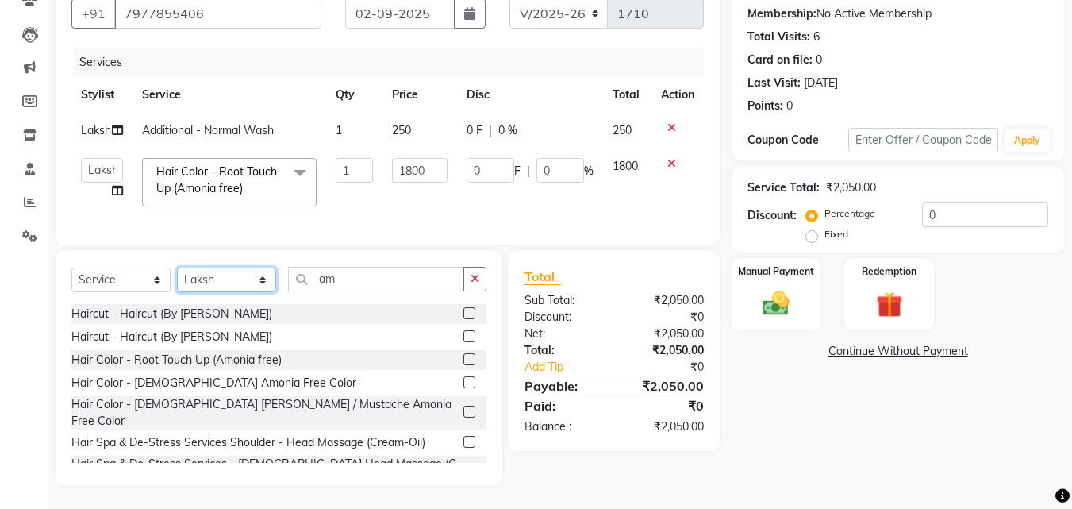
click at [243, 6] on select "Select Stylist [PERSON_NAME] [PERSON_NAME] Hair Affair Laksh [PERSON_NAME] [PER…" at bounding box center [226, 279] width 99 height 25
select select "86268"
click at [177, 6] on select "Select Stylist [PERSON_NAME] [PERSON_NAME] Hair Affair Laksh [PERSON_NAME] [PER…" at bounding box center [226, 279] width 99 height 25
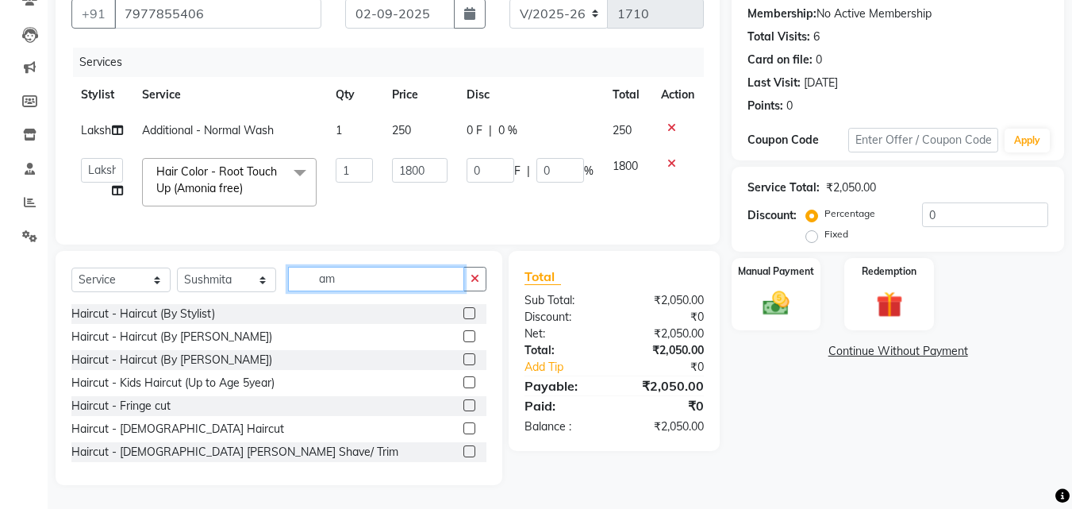
drag, startPoint x: 371, startPoint y: 282, endPoint x: 59, endPoint y: 275, distance: 312.8
click at [59, 6] on div "Select Service Product Membership Package Voucher Prepaid Gift Card Select Styl…" at bounding box center [279, 368] width 447 height 234
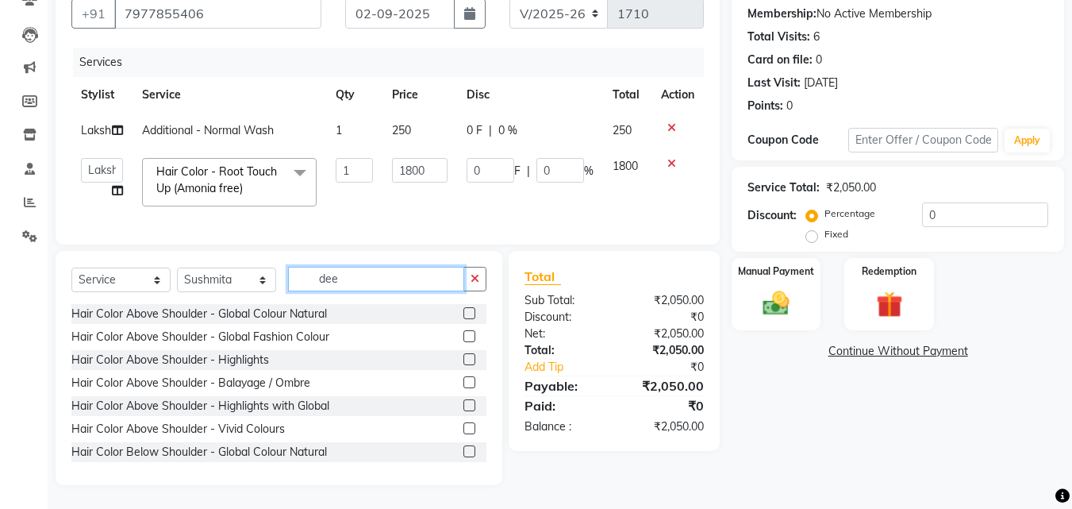
scroll to position [127, 0]
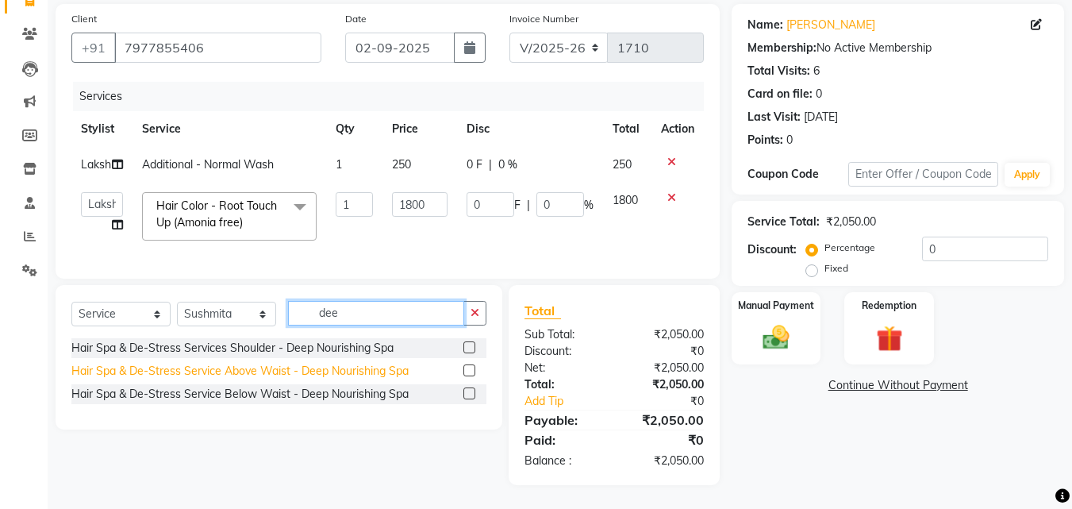
type input "dee"
click at [283, 6] on div "Hair Spa & De-Stress Service Above Waist - Deep Nourishing Spa" at bounding box center [239, 371] width 337 height 17
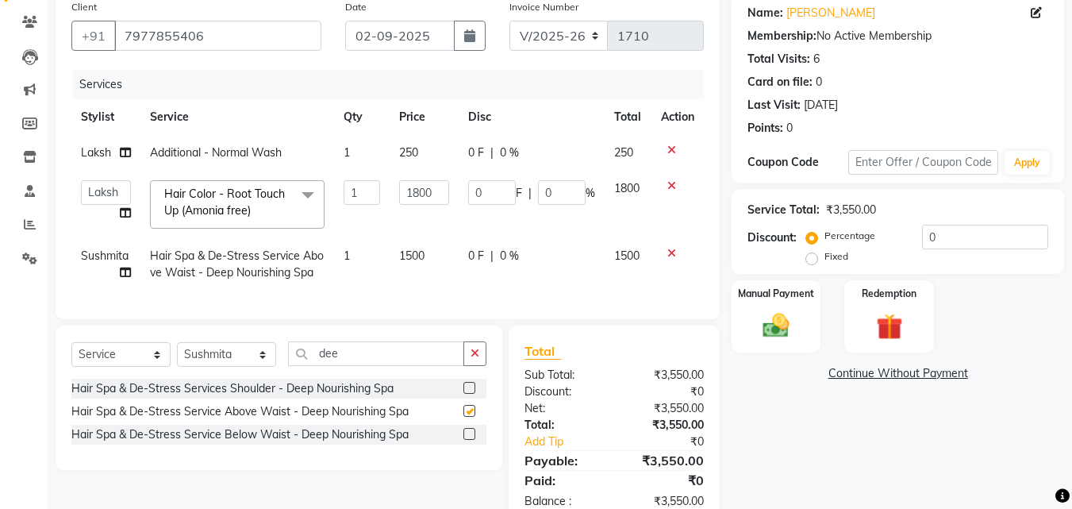
checkbox input "false"
click at [421, 6] on td "1500" at bounding box center [424, 264] width 69 height 52
select select "86268"
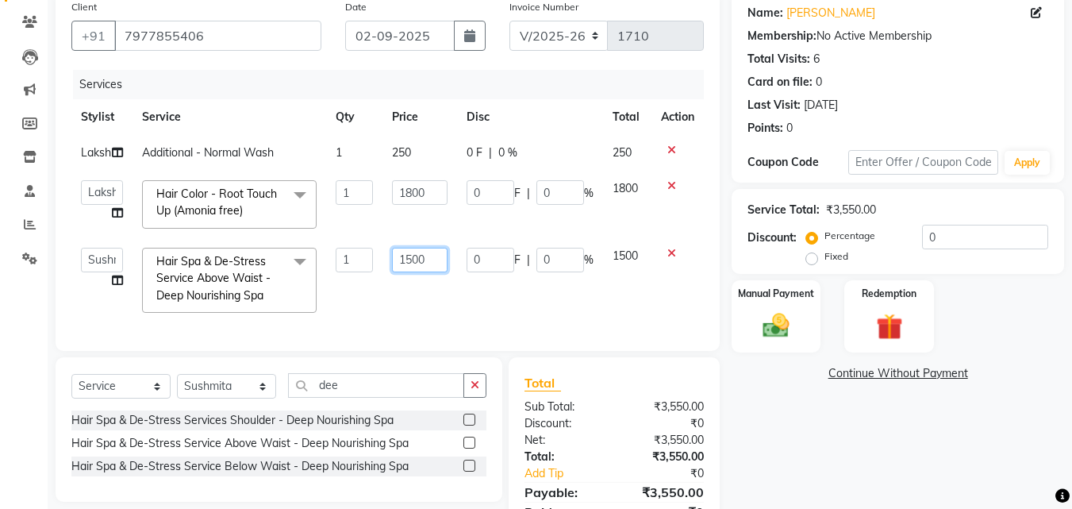
click at [403, 6] on input "1500" at bounding box center [419, 260] width 55 height 25
type input "2000"
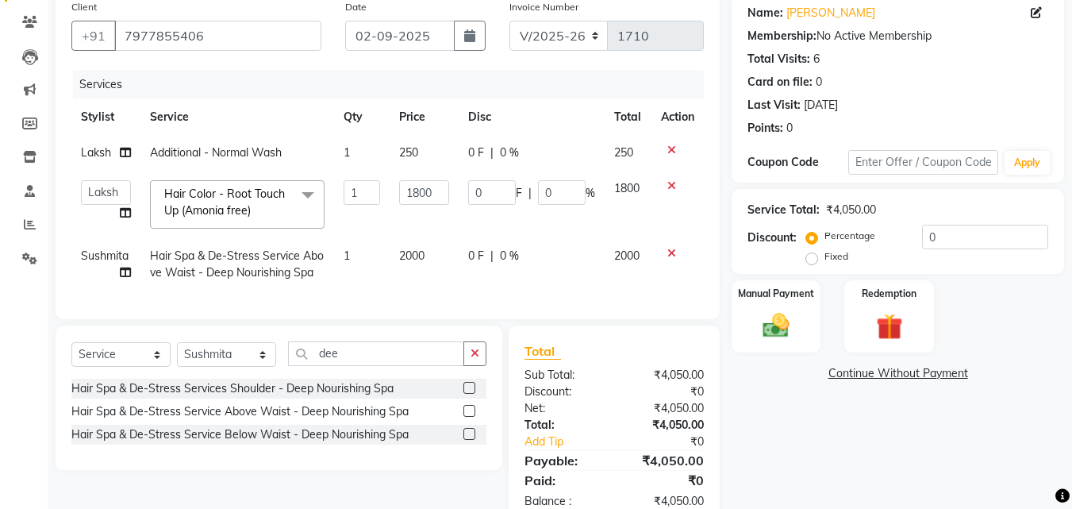
drag, startPoint x: 498, startPoint y: 260, endPoint x: 334, endPoint y: 260, distance: 164.3
click at [489, 6] on div "0 F | 0 %" at bounding box center [531, 256] width 127 height 17
select select "86268"
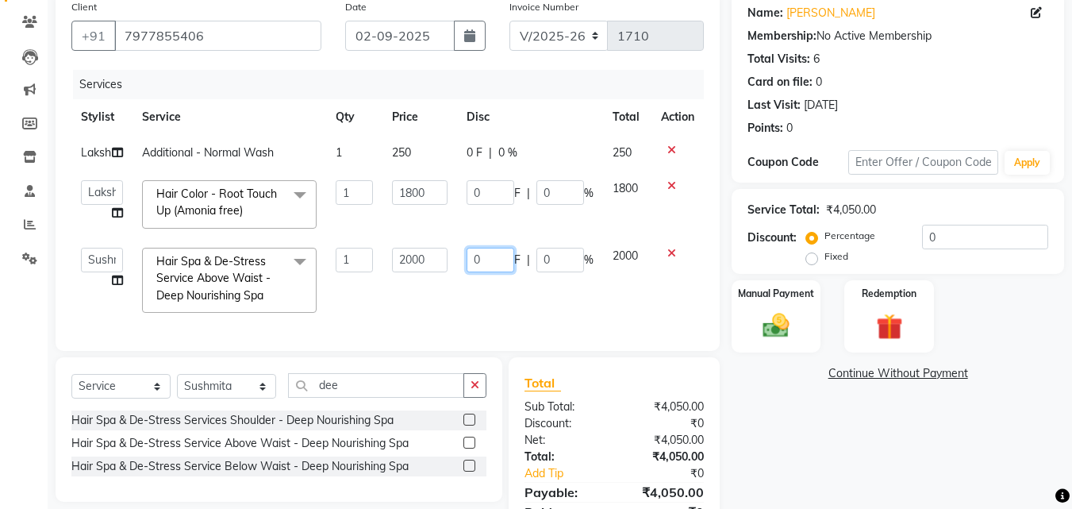
drag, startPoint x: 489, startPoint y: 258, endPoint x: 379, endPoint y: 258, distance: 109.5
click at [379, 6] on tr "[PERSON_NAME] [PERSON_NAME] Hair Affair Laksh [PERSON_NAME] [PERSON_NAME] [PERS…" at bounding box center [387, 280] width 633 height 84
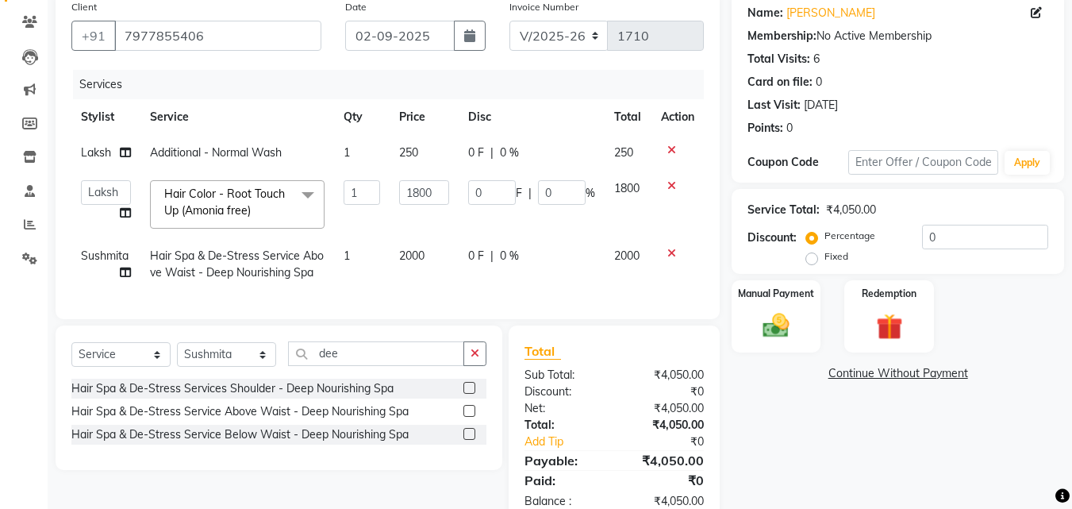
click at [485, 6] on div "0 F | 0 %" at bounding box center [531, 256] width 127 height 17
select select "86268"
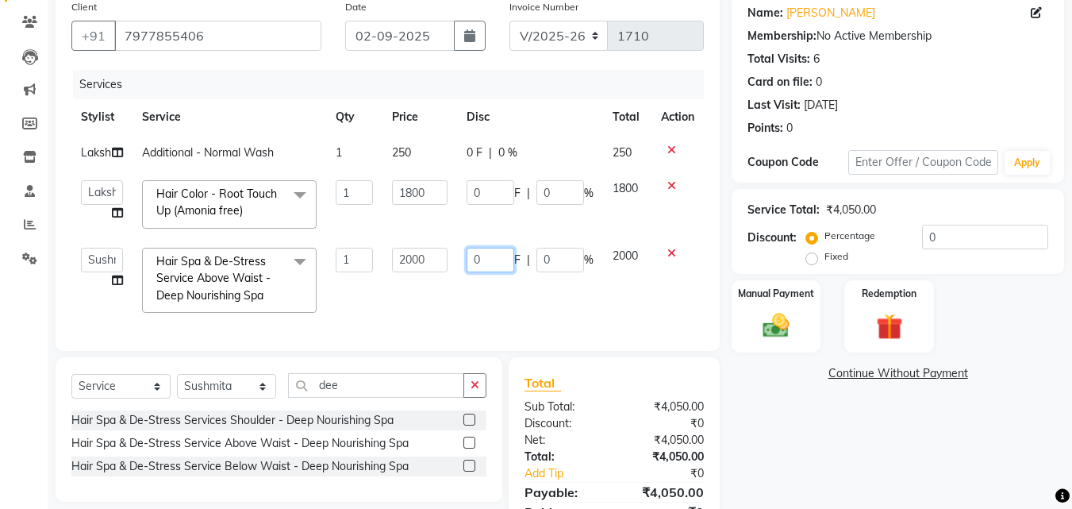
drag, startPoint x: 489, startPoint y: 257, endPoint x: 465, endPoint y: 258, distance: 23.8
click at [465, 6] on td "0 F | 0 %" at bounding box center [530, 280] width 146 height 84
type input "200"
click at [497, 6] on div "Services Stylist Service Qty Price Disc Total Action Laksh Additional - Normal …" at bounding box center [387, 202] width 633 height 265
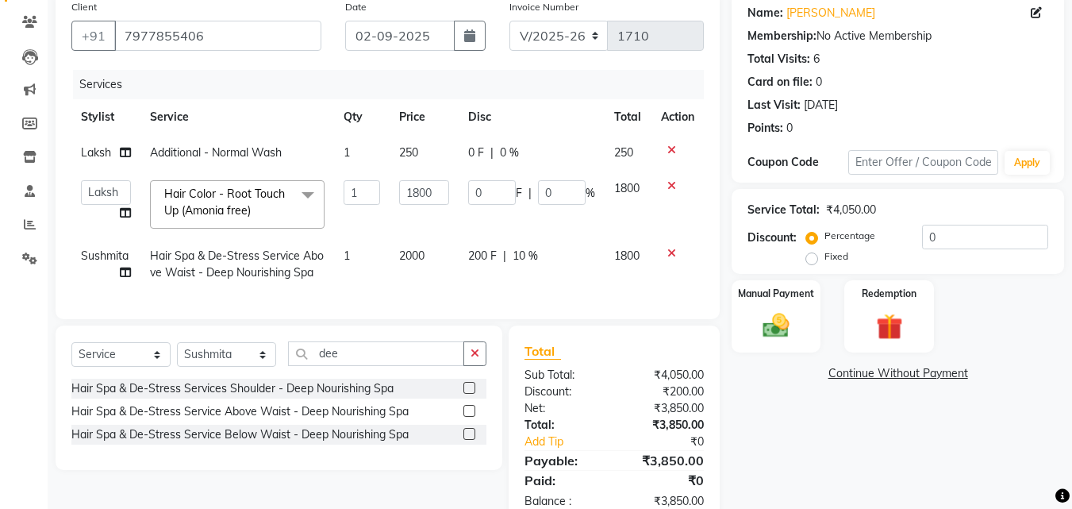
scroll to position [179, 0]
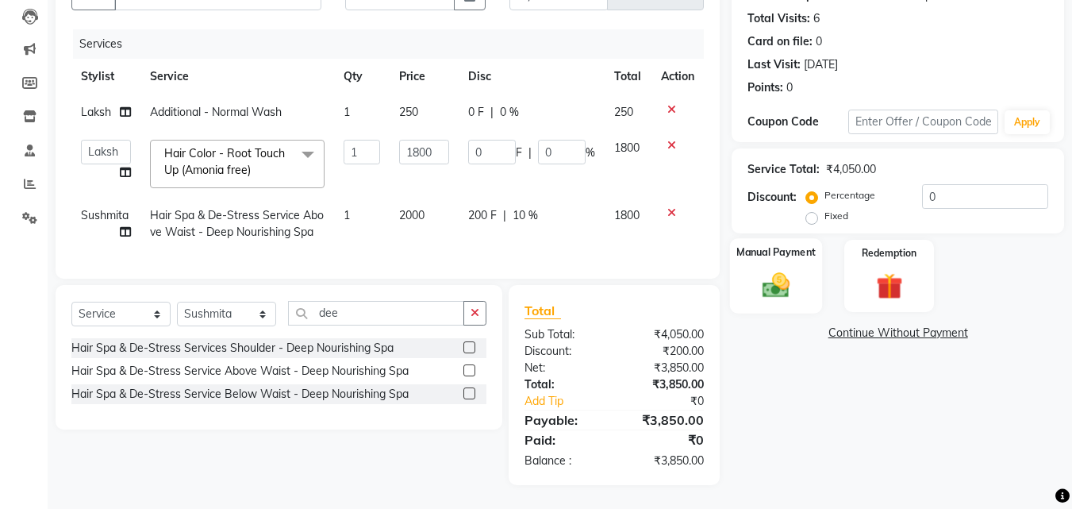
click at [788, 6] on img at bounding box center [776, 285] width 44 height 32
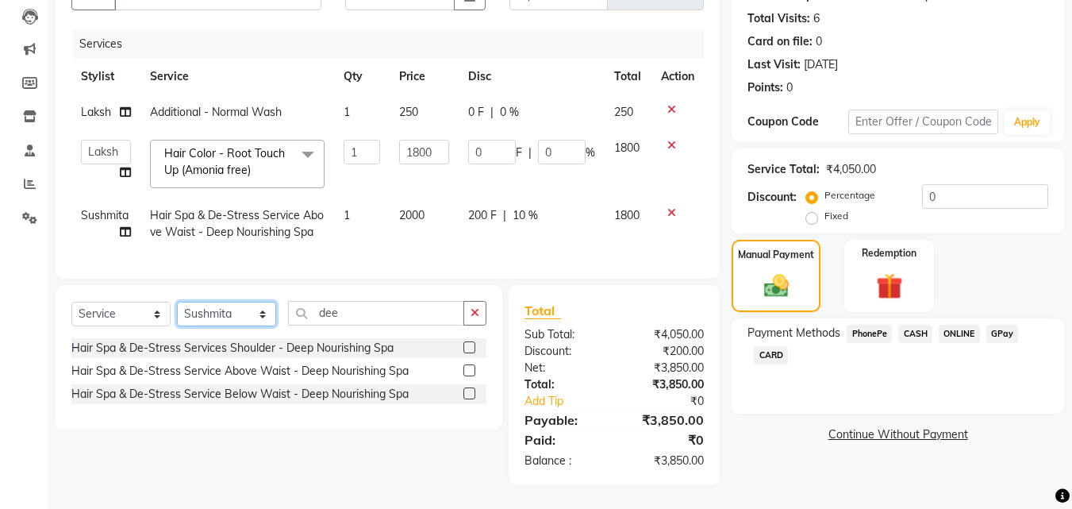
click at [244, 6] on select "Select Stylist [PERSON_NAME] [PERSON_NAME] Hair Affair Laksh [PERSON_NAME] [PER…" at bounding box center [226, 314] width 99 height 25
select select "86314"
click at [177, 6] on select "Select Stylist [PERSON_NAME] [PERSON_NAME] Hair Affair Laksh [PERSON_NAME] [PER…" at bounding box center [226, 314] width 99 height 25
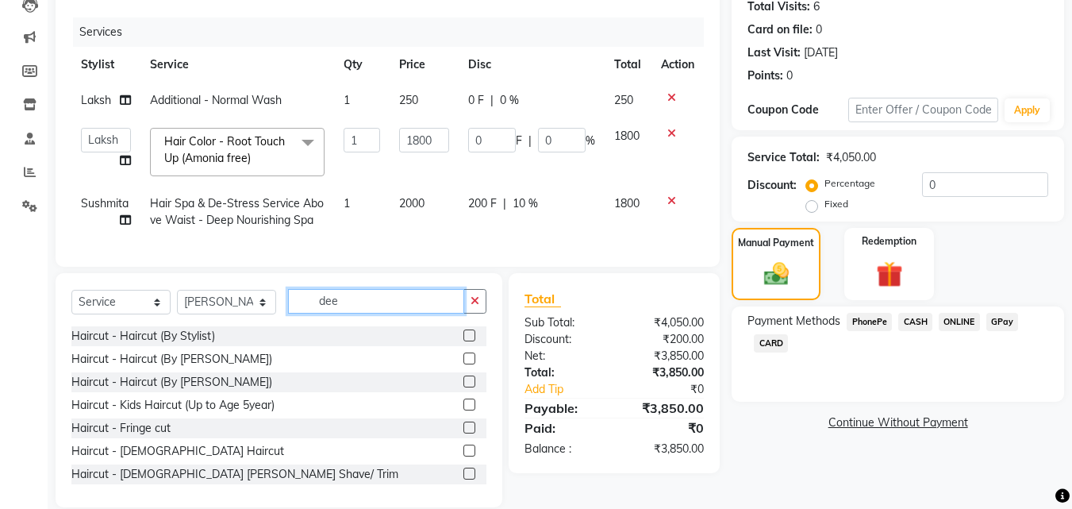
drag, startPoint x: 423, startPoint y: 320, endPoint x: 217, endPoint y: 326, distance: 205.7
click at [217, 6] on div "Select Service Product Membership Package Voucher Prepaid Gift Card Select Styl…" at bounding box center [278, 307] width 415 height 37
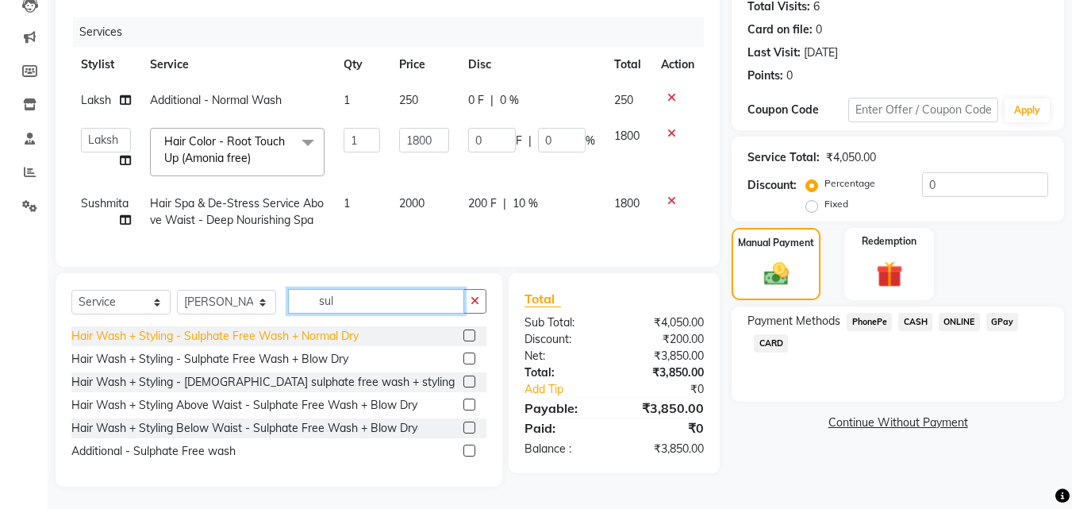
type input "sul"
click at [282, 6] on div "Hair Wash + Styling - Sulphate Free Wash + Normal Dry" at bounding box center [214, 336] width 287 height 17
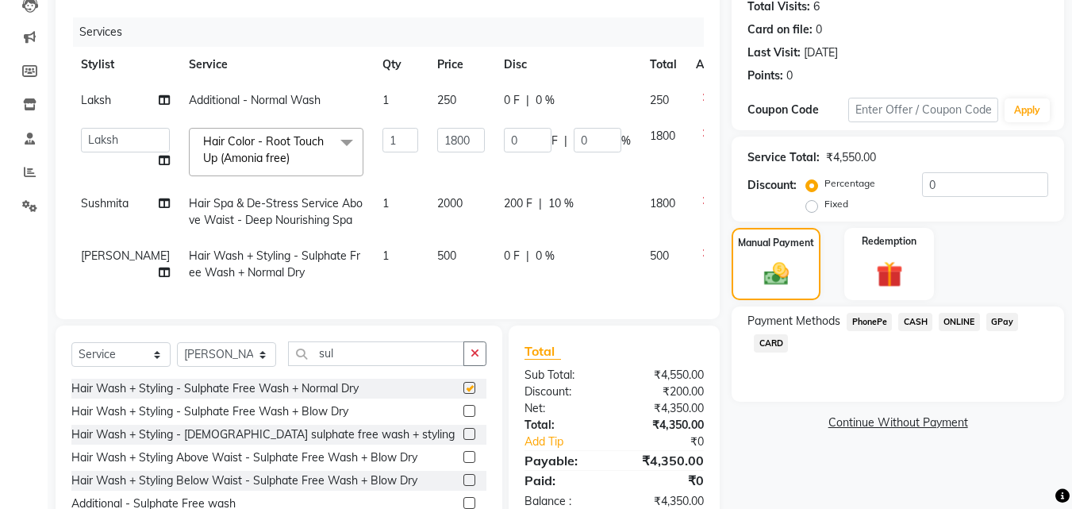
checkbox input "false"
click at [437, 6] on span "500" at bounding box center [446, 255] width 19 height 14
select select "86314"
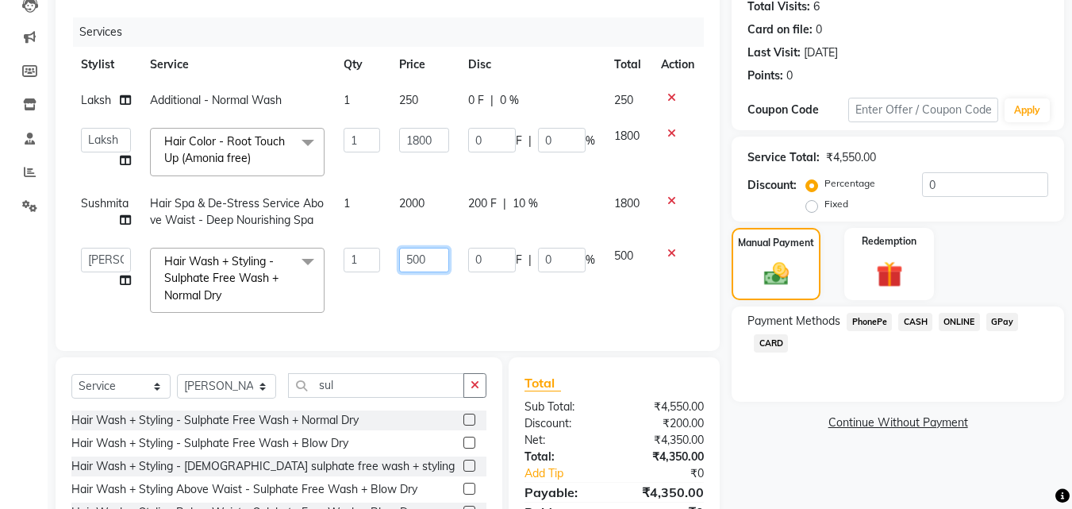
click at [414, 6] on input "500" at bounding box center [424, 260] width 50 height 25
type input "600"
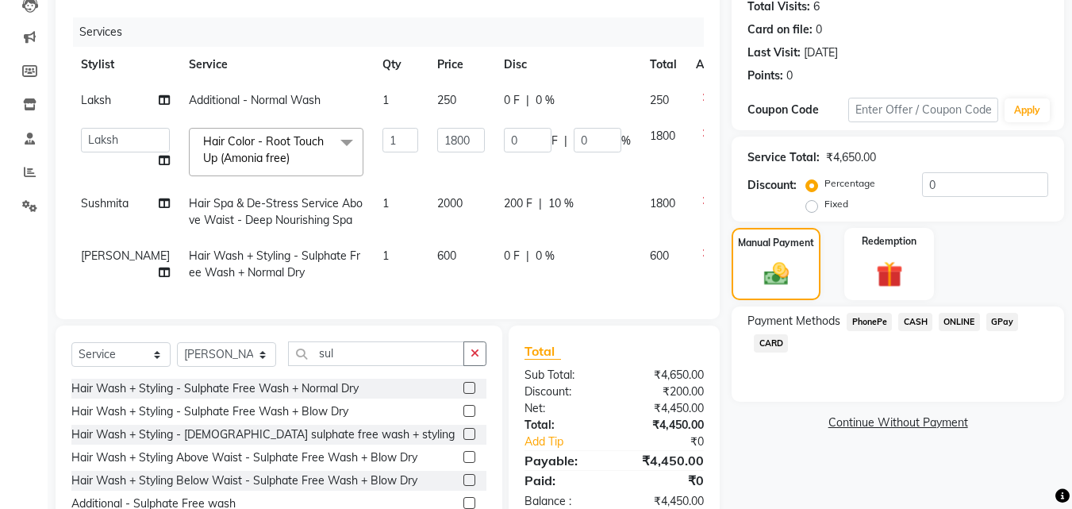
click at [473, 6] on div "Services Stylist Service Qty Price Disc Total Action Laksh Additional - Normal …" at bounding box center [387, 160] width 633 height 286
click at [373, 6] on td "1" at bounding box center [400, 264] width 55 height 52
select select "86314"
